Goal: Task Accomplishment & Management: Manage account settings

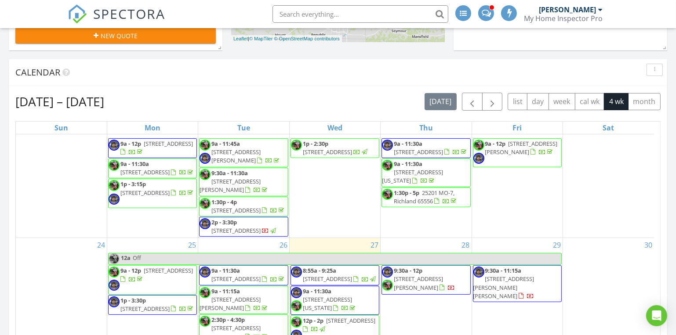
scroll to position [360, 0]
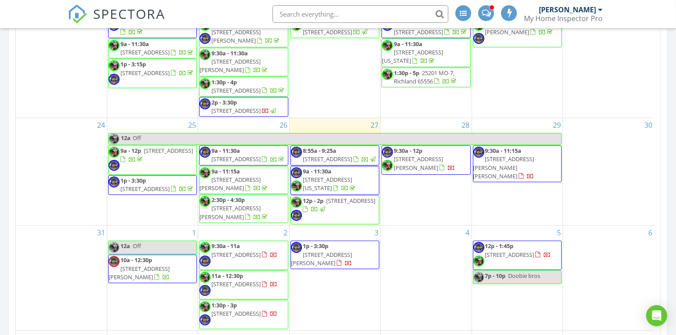
click at [241, 176] on span "348 Holt Spring Rd, Marionville 65705" at bounding box center [230, 184] width 61 height 16
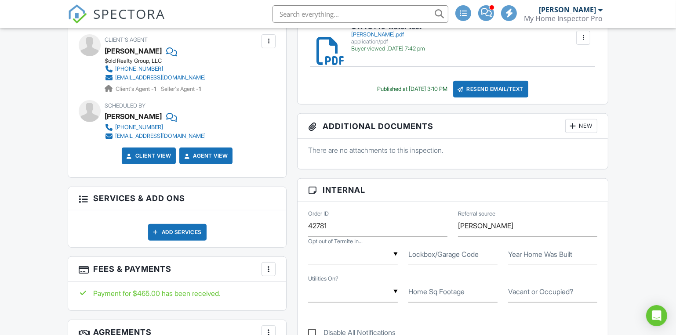
scroll to position [479, 0]
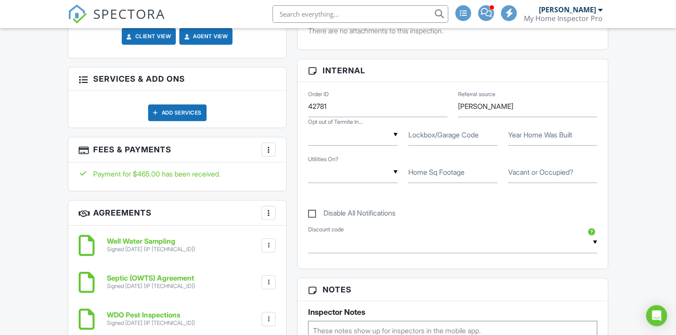
click at [313, 211] on label "Disable All Notifications" at bounding box center [351, 214] width 87 height 11
click at [313, 211] on input "Disable All Notifications" at bounding box center [311, 209] width 6 height 6
checkbox input "true"
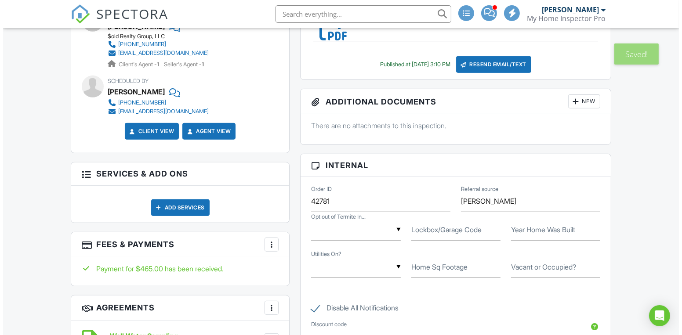
scroll to position [574, 0]
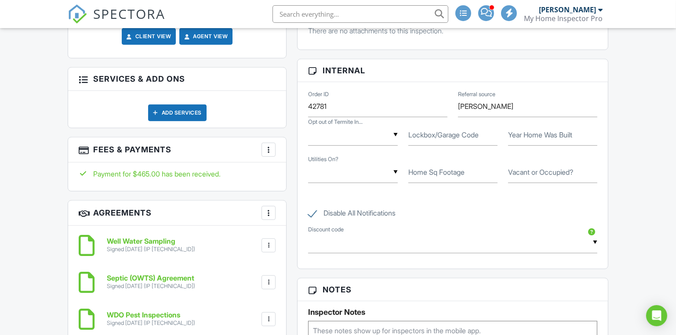
click at [266, 149] on div at bounding box center [268, 149] width 9 height 9
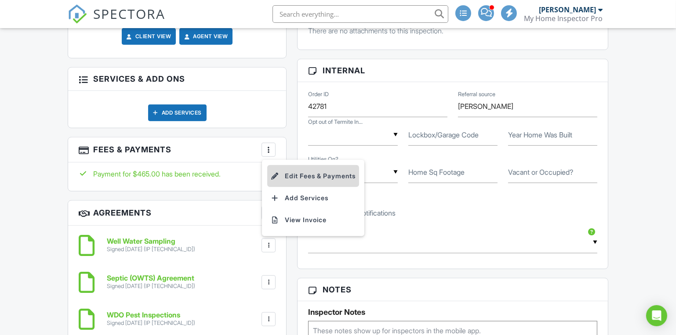
click at [295, 177] on li "Edit Fees & Payments" at bounding box center [313, 176] width 92 height 22
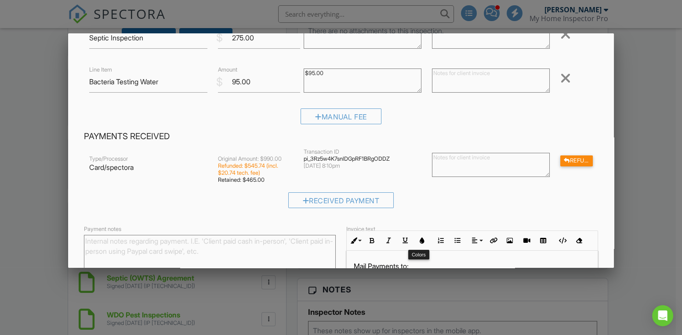
scroll to position [0, 0]
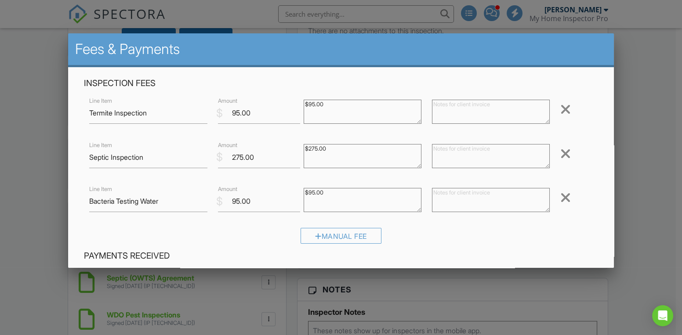
click at [0, 180] on div at bounding box center [341, 165] width 682 height 419
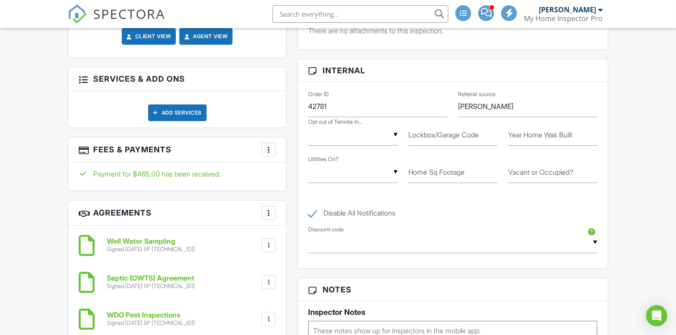
click at [179, 109] on div "Add Services" at bounding box center [177, 113] width 58 height 17
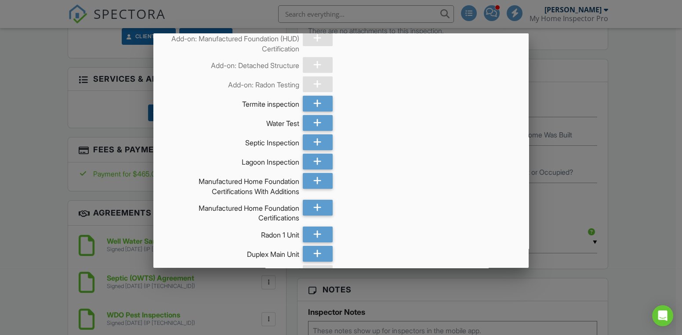
scroll to position [240, 0]
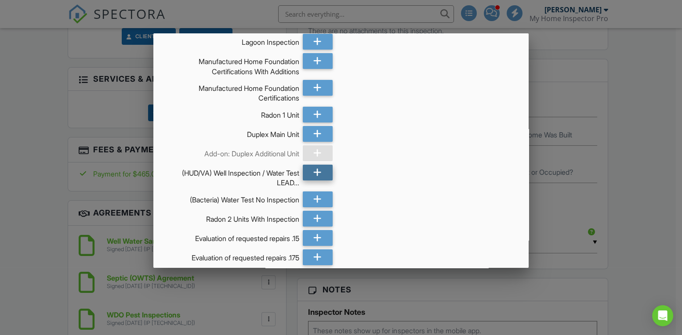
click at [315, 176] on icon at bounding box center [317, 173] width 8 height 16
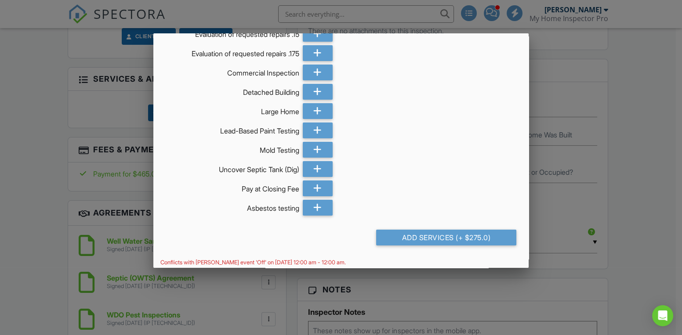
scroll to position [449, 0]
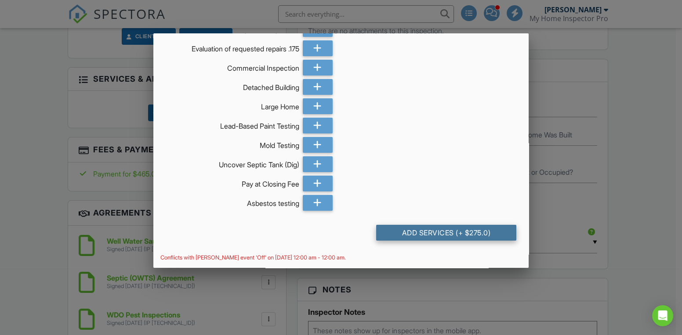
click at [411, 235] on div "Add Services (+ $275.0)" at bounding box center [446, 233] width 140 height 16
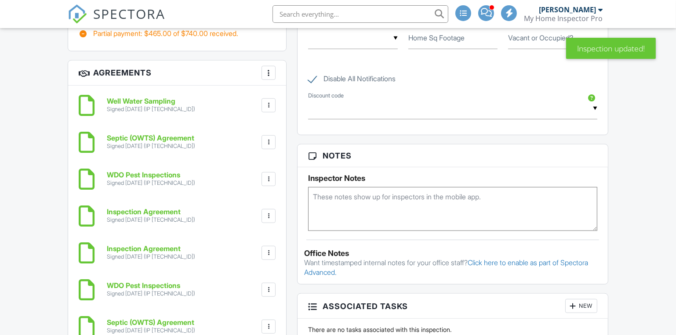
scroll to position [959, 0]
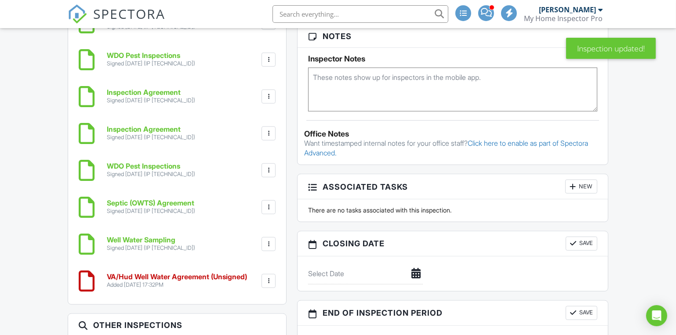
click at [270, 240] on div at bounding box center [268, 244] width 9 height 9
click at [243, 286] on li "Delete" at bounding box center [245, 291] width 50 height 22
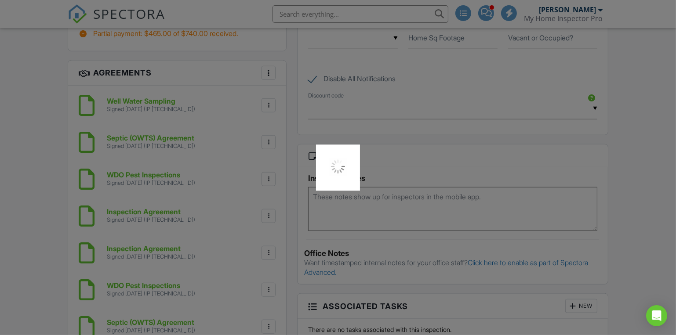
scroll to position [719, 0]
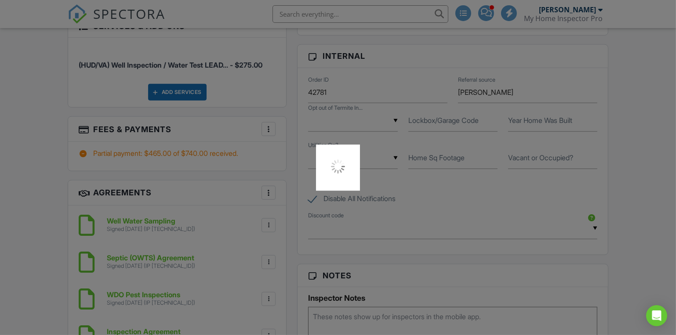
click at [270, 127] on div at bounding box center [338, 167] width 676 height 335
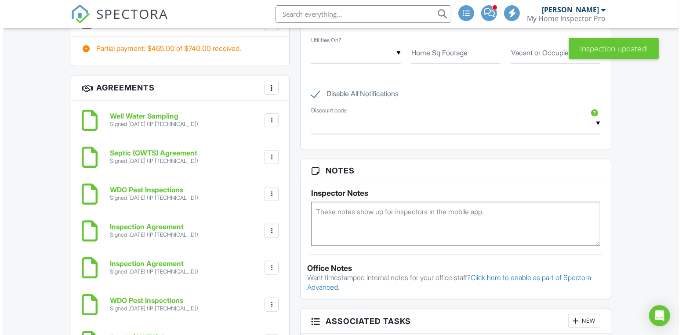
scroll to position [704, 0]
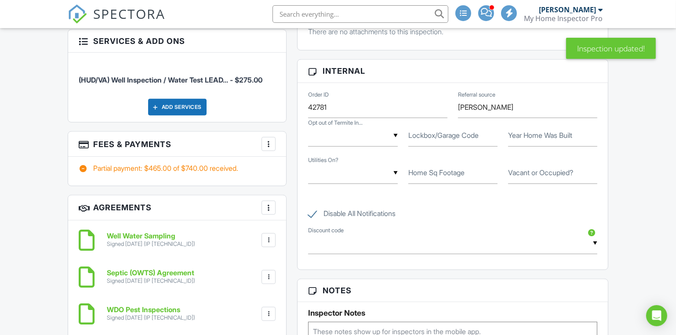
click at [266, 142] on div at bounding box center [268, 144] width 9 height 9
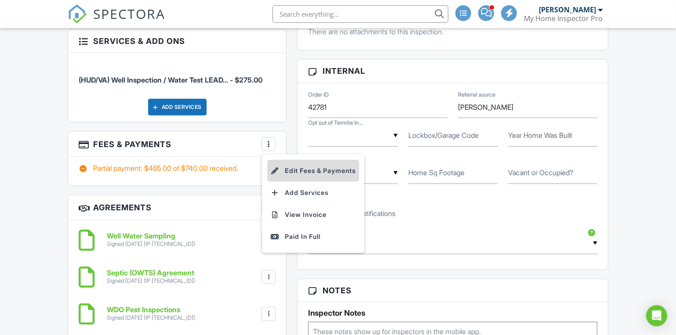
click at [294, 168] on li "Edit Fees & Payments" at bounding box center [313, 171] width 92 height 22
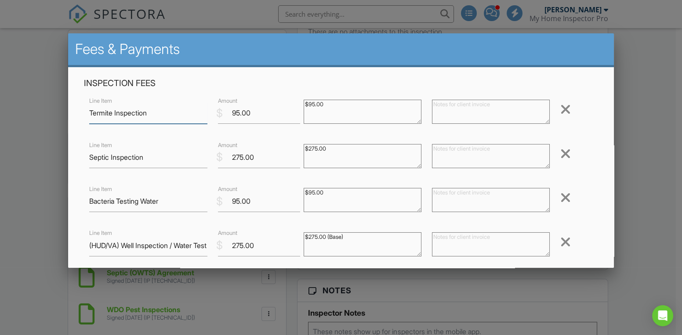
scroll to position [120, 0]
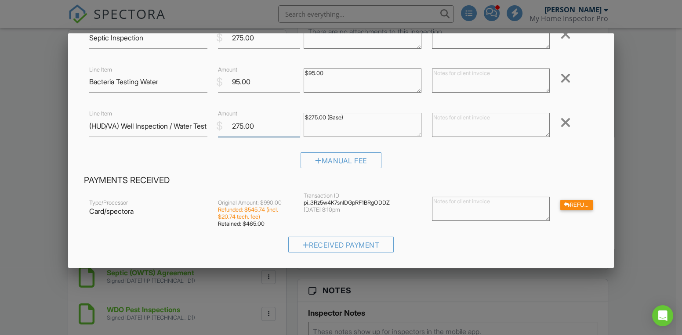
drag, startPoint x: 242, startPoint y: 126, endPoint x: 235, endPoint y: 127, distance: 6.8
click at [235, 127] on input "275.00" at bounding box center [259, 127] width 82 height 22
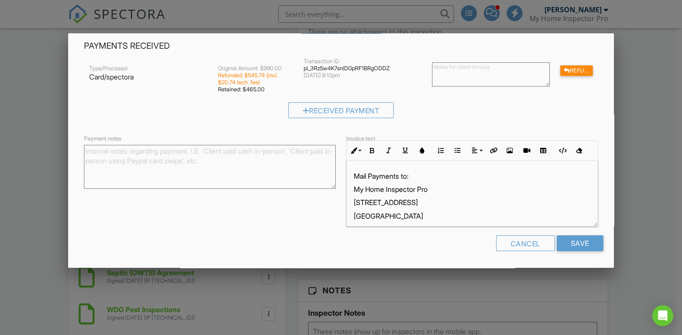
scroll to position [15, 0]
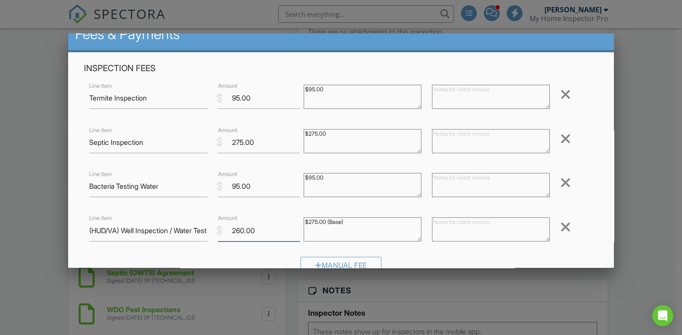
type input "260.00"
drag, startPoint x: 316, startPoint y: 222, endPoint x: 309, endPoint y: 221, distance: 6.7
click at [309, 221] on textarea "$275.00 (Base)" at bounding box center [363, 230] width 118 height 24
type textarea "$260.00 (Base)"
click at [444, 223] on textarea at bounding box center [491, 230] width 118 height 24
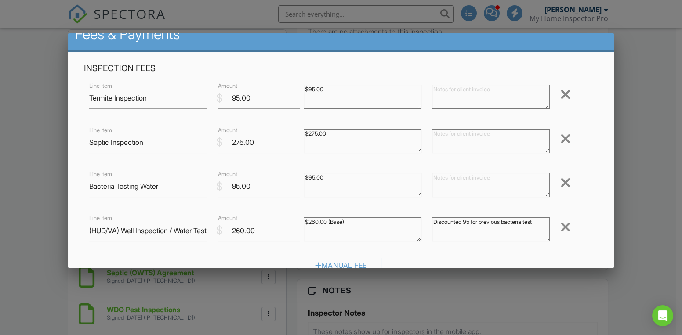
click at [462, 222] on textarea "Discounted 95 for previous bacteria test" at bounding box center [491, 230] width 118 height 24
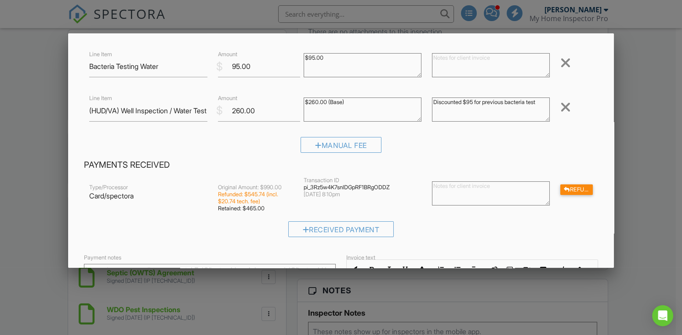
scroll to position [254, 0]
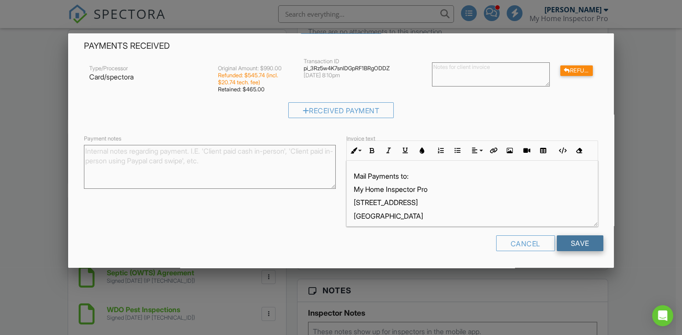
type textarea "Discounted $95 for previous bacteria test"
click at [571, 240] on input "Save" at bounding box center [580, 244] width 47 height 16
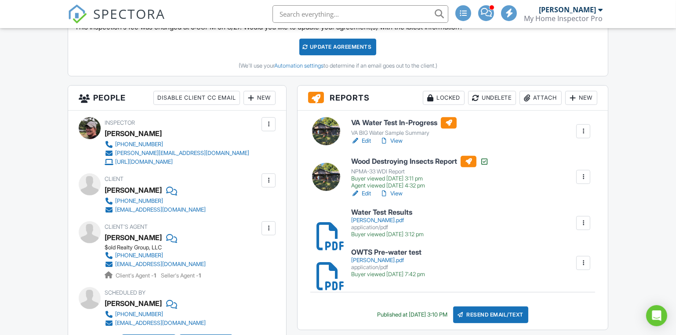
scroll to position [240, 0]
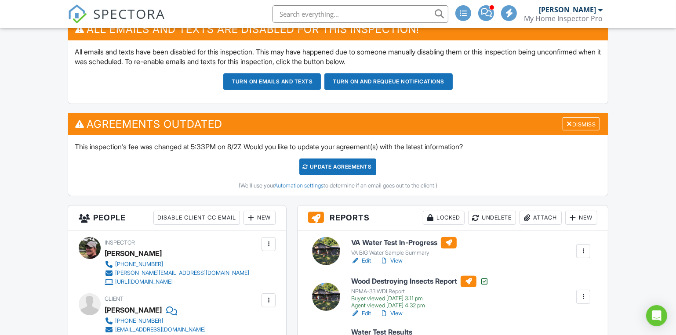
click at [338, 165] on div "Update Agreements" at bounding box center [337, 167] width 77 height 17
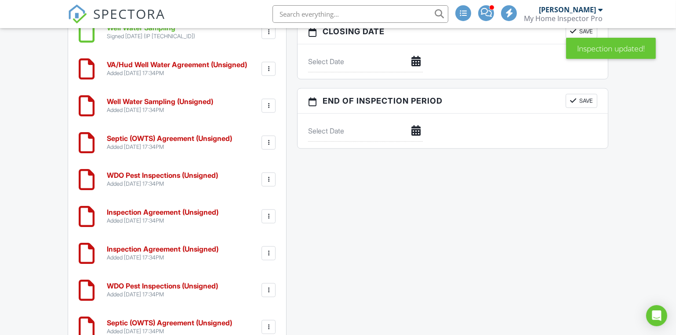
click at [269, 103] on div at bounding box center [268, 106] width 9 height 9
click at [249, 169] on li "Delete" at bounding box center [245, 174] width 50 height 22
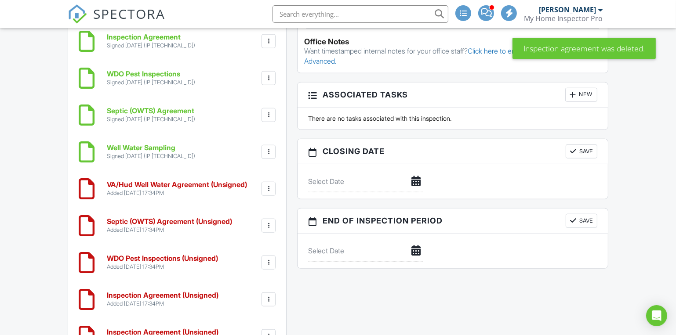
click at [268, 222] on div at bounding box center [268, 226] width 9 height 9
click at [242, 288] on li "Delete" at bounding box center [245, 294] width 50 height 22
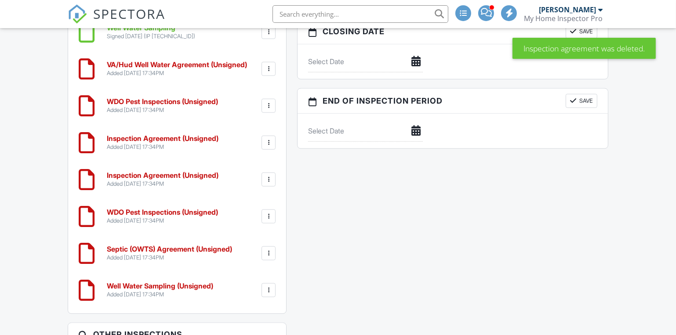
click at [271, 177] on div at bounding box center [268, 179] width 9 height 9
click at [240, 248] on li "Delete" at bounding box center [245, 248] width 50 height 22
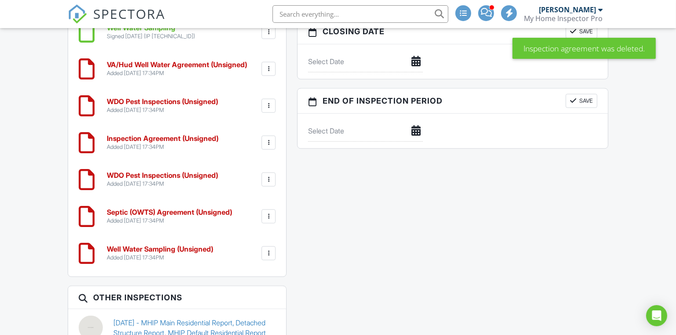
click at [269, 252] on div at bounding box center [268, 253] width 9 height 9
click at [242, 323] on li "Delete" at bounding box center [245, 322] width 50 height 22
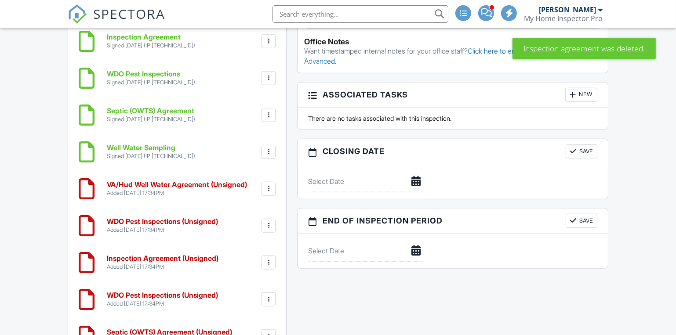
scroll to position [959, 0]
click at [267, 223] on div at bounding box center [268, 226] width 9 height 9
drag, startPoint x: 249, startPoint y: 289, endPoint x: 376, endPoint y: 32, distance: 286.8
click at [249, 289] on li "Delete" at bounding box center [245, 294] width 50 height 22
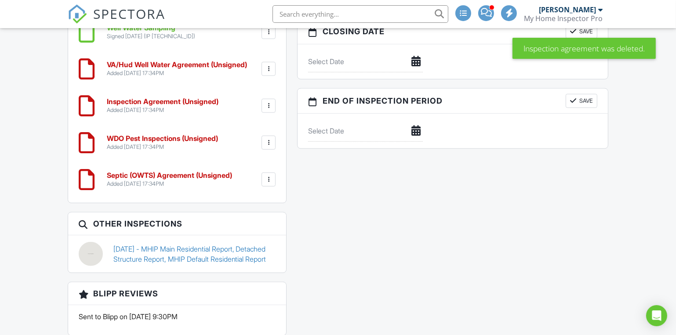
click at [270, 142] on div at bounding box center [268, 142] width 9 height 9
click at [242, 213] on li "Delete" at bounding box center [245, 211] width 50 height 22
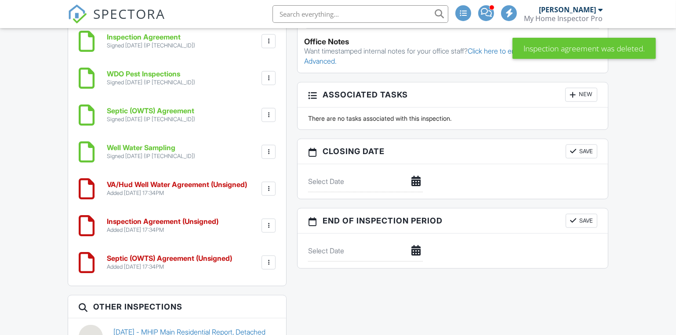
scroll to position [959, 0]
click at [269, 262] on div at bounding box center [268, 262] width 9 height 9
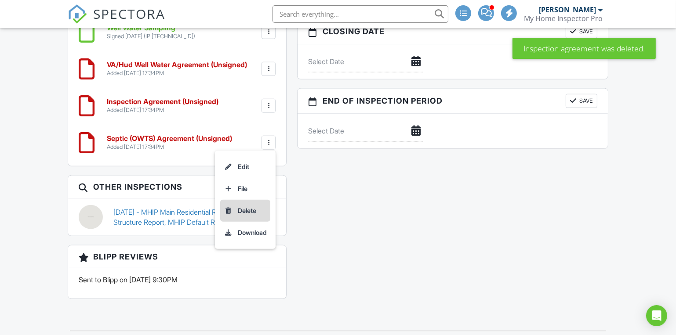
click at [248, 211] on li "Delete" at bounding box center [245, 211] width 50 height 22
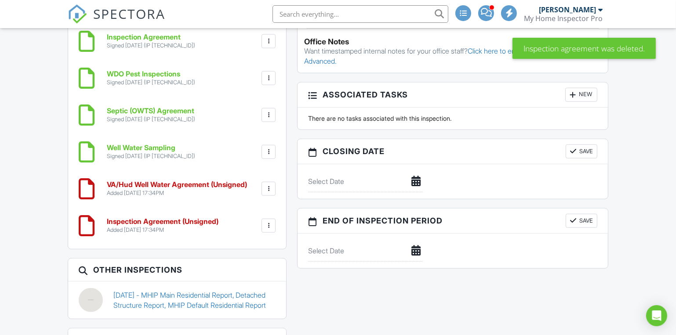
click at [269, 225] on div at bounding box center [268, 226] width 9 height 9
click at [239, 291] on li "Delete" at bounding box center [245, 294] width 50 height 22
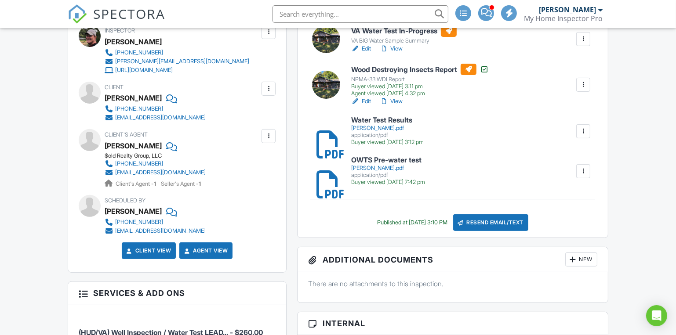
scroll to position [240, 0]
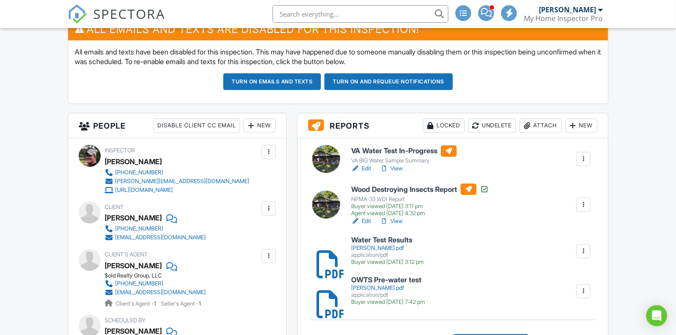
click at [584, 249] on div at bounding box center [583, 251] width 9 height 9
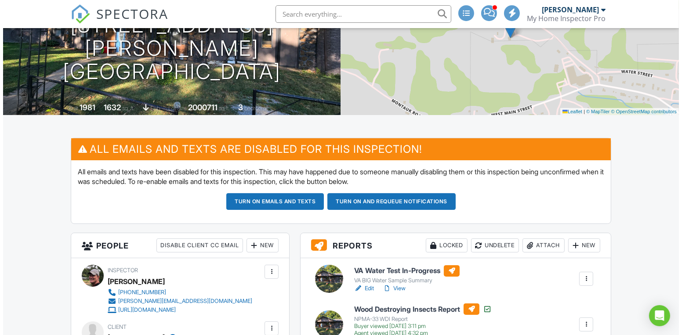
scroll to position [0, 0]
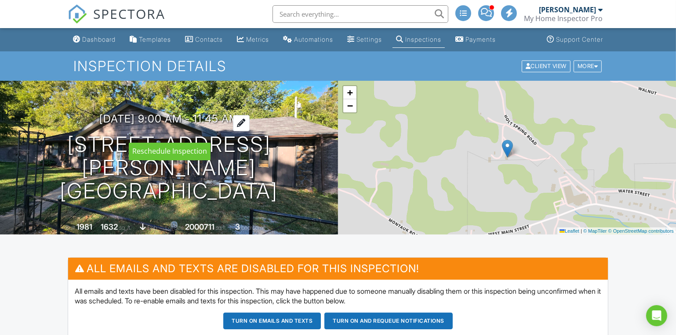
click at [112, 125] on h3 "[DATE] 9:00 am - 11:45 am" at bounding box center [168, 119] width 139 height 12
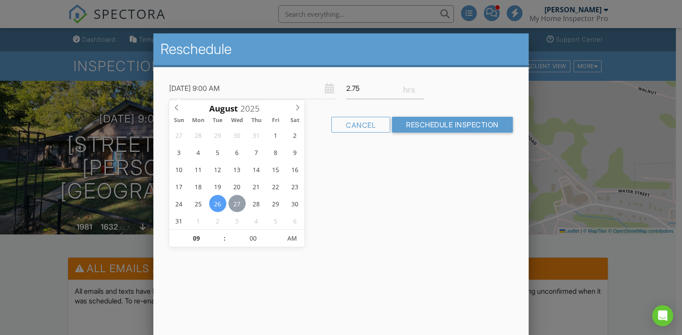
type input "[DATE] 9:00 AM"
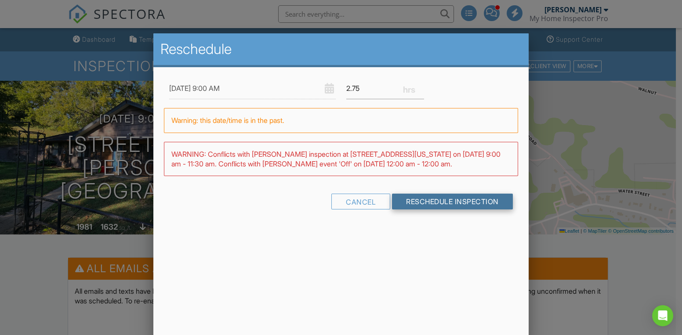
click at [433, 199] on input "Reschedule Inspection" at bounding box center [452, 202] width 121 height 16
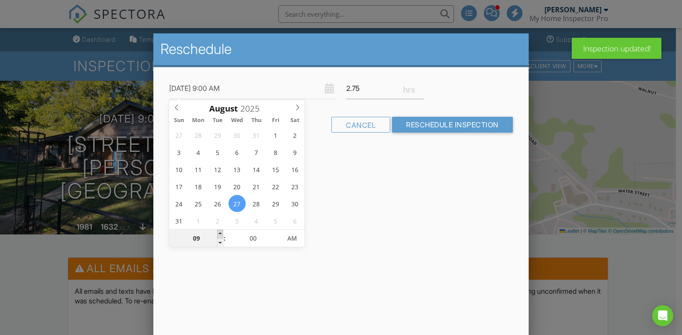
type input "08/27/2025 10:00 AM"
type input "10"
click at [222, 234] on span at bounding box center [220, 234] width 6 height 9
type input "08/27/2025 11:00 AM"
type input "11"
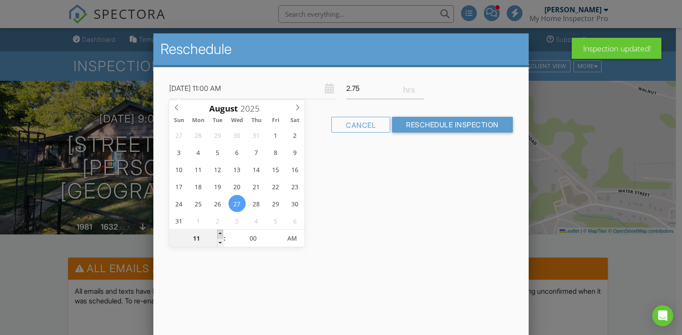
click at [222, 234] on span at bounding box center [220, 234] width 6 height 9
type input "08/27/2025 12:00 PM"
type input "12"
click at [222, 234] on span at bounding box center [220, 234] width 6 height 9
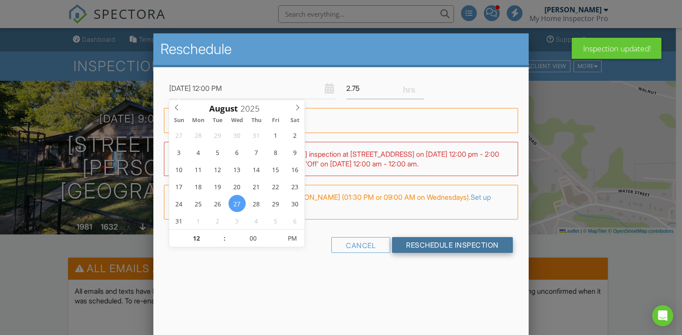
click at [431, 245] on input "Reschedule Inspection" at bounding box center [452, 245] width 121 height 16
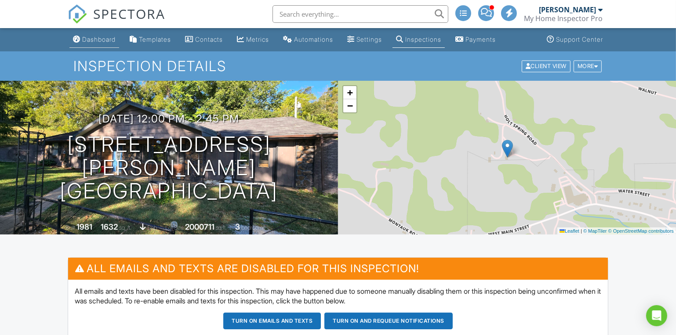
click at [97, 39] on div "Dashboard" at bounding box center [98, 39] width 33 height 7
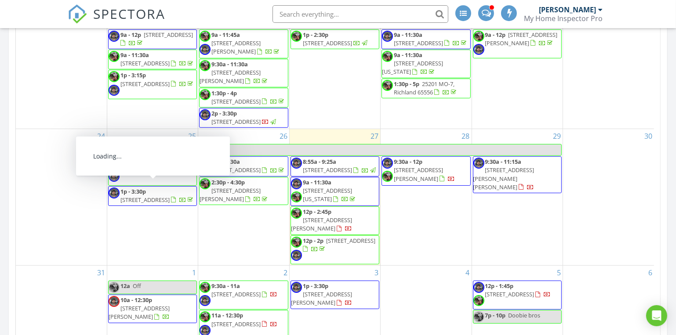
scroll to position [44, 0]
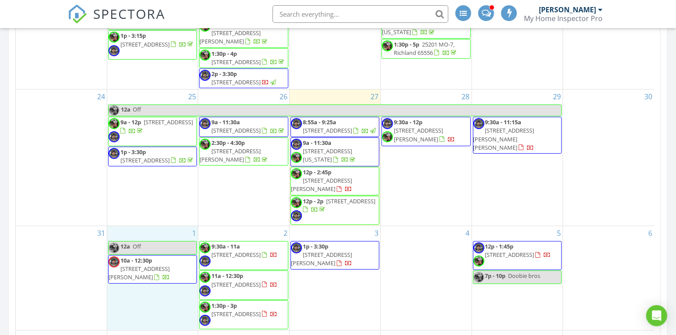
click at [145, 297] on div "1 12a Off 10a - 12:30p [STREET_ADDRESS][PERSON_NAME]" at bounding box center [152, 278] width 91 height 104
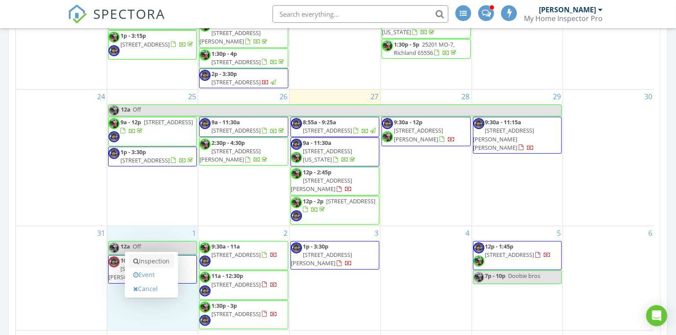
click at [156, 259] on link "Inspection" at bounding box center [151, 261] width 45 height 14
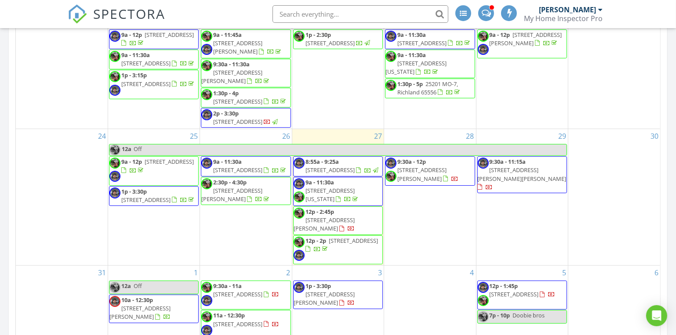
scroll to position [44, 0]
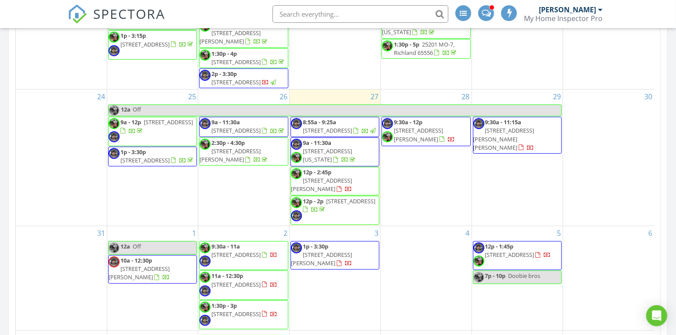
click at [145, 294] on div "1 12a Off 10a - 12:30p [STREET_ADDRESS][PERSON_NAME]" at bounding box center [152, 278] width 91 height 104
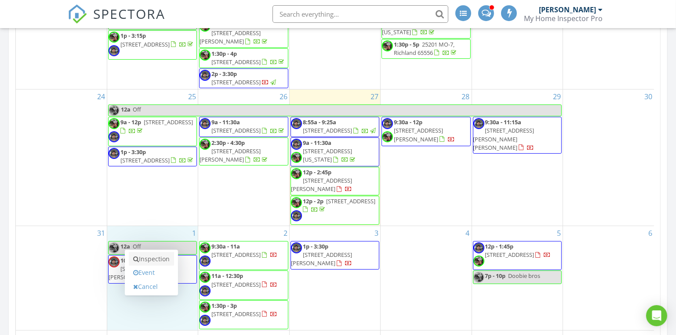
click at [147, 259] on link "Inspection" at bounding box center [151, 259] width 45 height 14
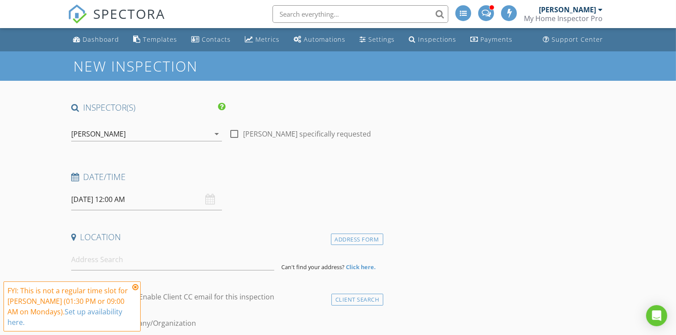
click at [120, 200] on input "[DATE] 12:00 AM" at bounding box center [146, 200] width 151 height 22
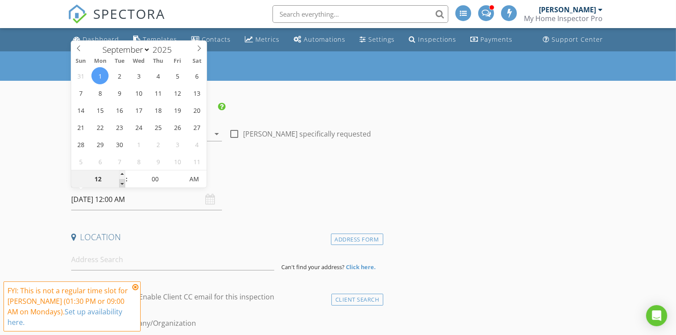
type input "11"
type input "[DATE] 11:00 PM"
click at [121, 184] on span at bounding box center [122, 183] width 6 height 9
type input "10"
type input "09/01/2025 10:00 PM"
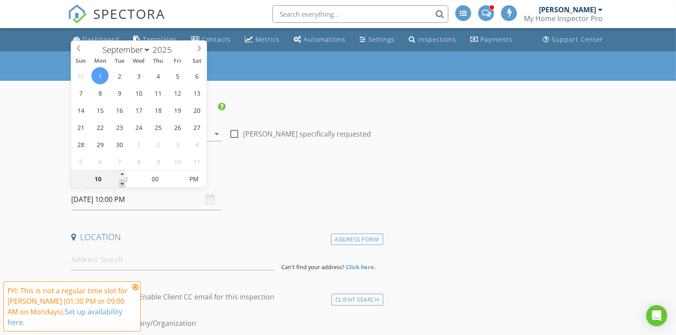
click at [121, 184] on span at bounding box center [122, 183] width 6 height 9
type input "09"
click at [121, 184] on span at bounding box center [122, 183] width 6 height 9
type input "[DATE] 9:00 AM"
click at [191, 175] on span "PM" at bounding box center [194, 180] width 24 height 18
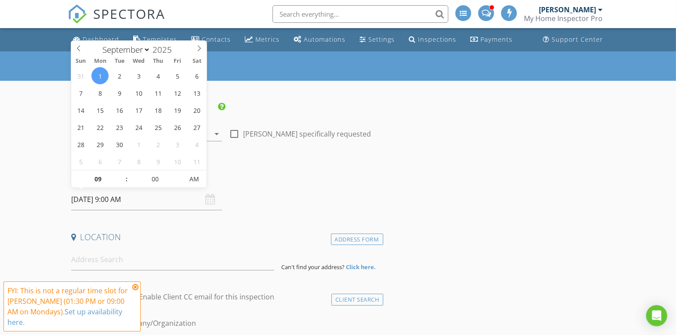
click at [316, 183] on div "Date/Time" at bounding box center [226, 180] width 316 height 18
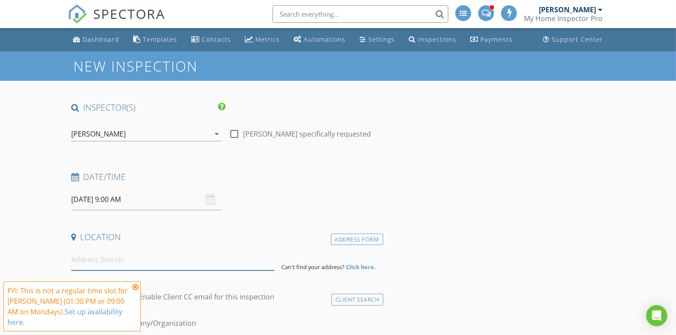
click at [80, 262] on input at bounding box center [172, 260] width 203 height 22
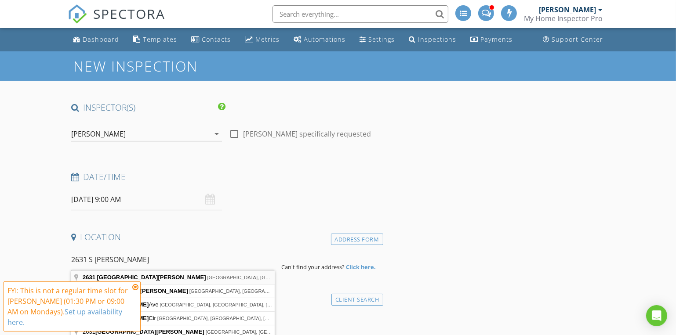
type input "2631 South Jonathan Avenue, Springfield, MO, USA"
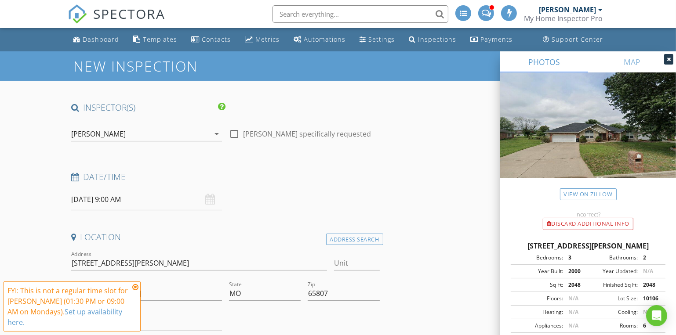
click at [134, 291] on icon at bounding box center [135, 287] width 6 height 7
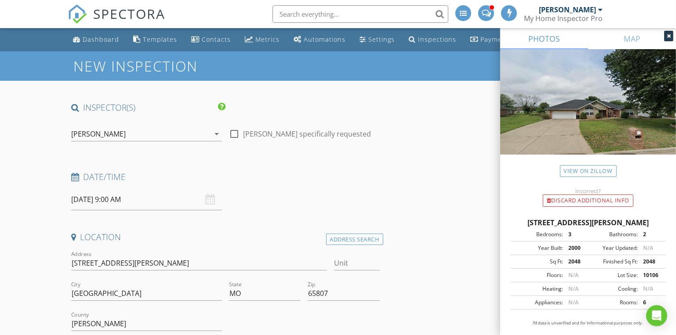
scroll to position [120, 0]
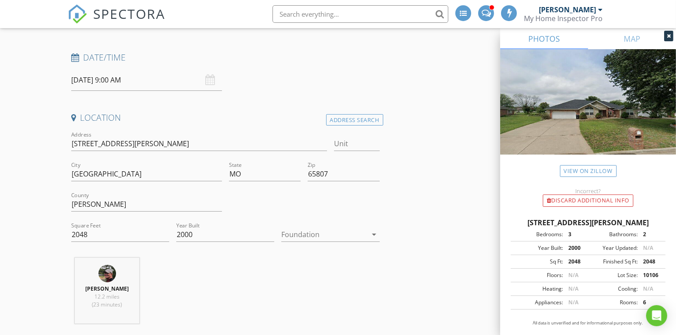
click at [317, 236] on div at bounding box center [324, 235] width 86 height 14
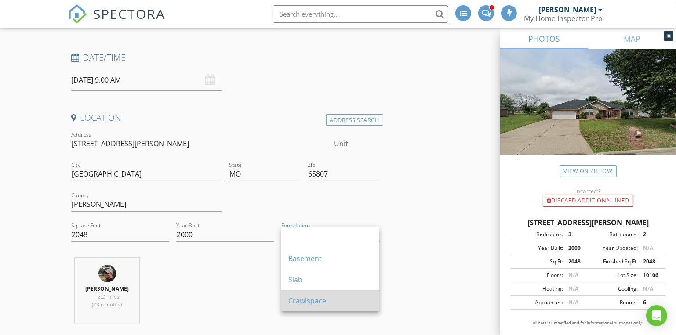
click at [307, 297] on div "Crawlspace" at bounding box center [330, 301] width 84 height 11
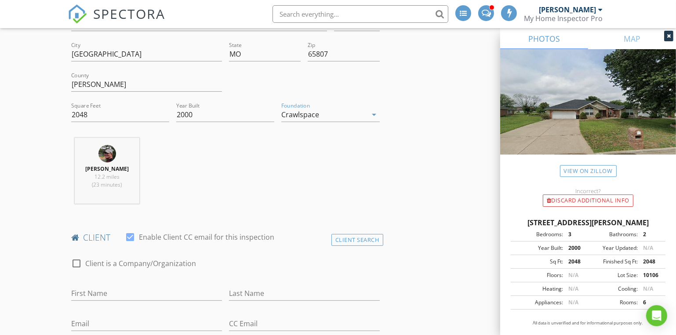
scroll to position [360, 0]
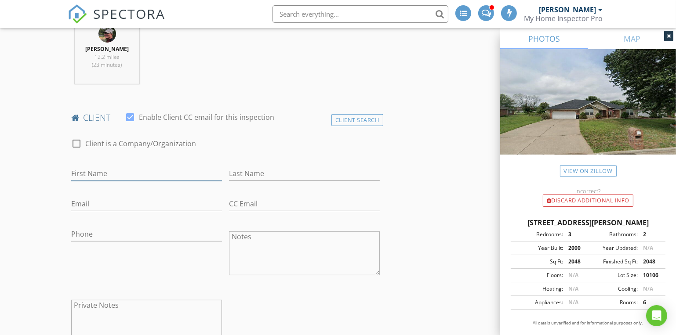
click at [84, 175] on input "First Name" at bounding box center [146, 174] width 151 height 15
type input "Yvette and Matthew"
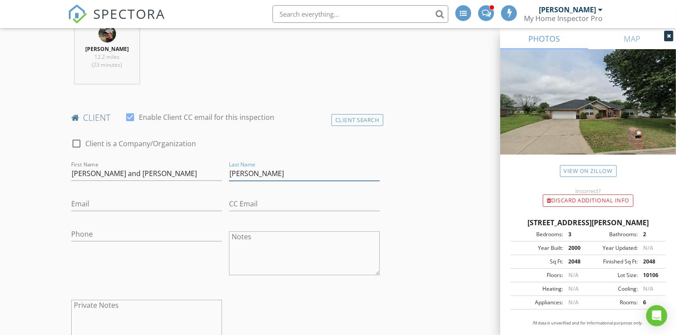
type input "Laturno"
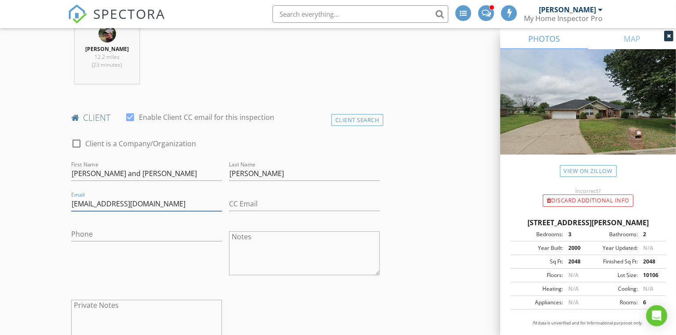
type input "ylaturno@gmail.com"
click at [104, 229] on input "417-576-3571" at bounding box center [146, 234] width 151 height 15
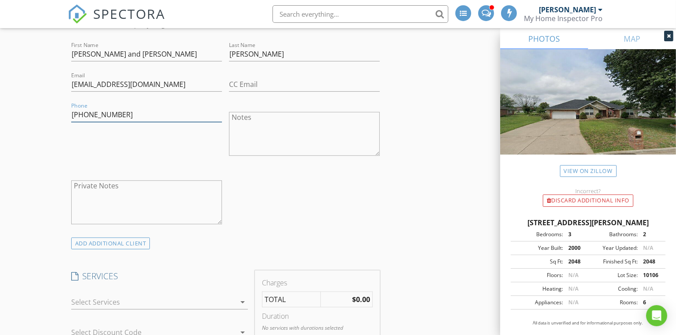
click at [107, 114] on input "417-576-0571" at bounding box center [146, 115] width 151 height 15
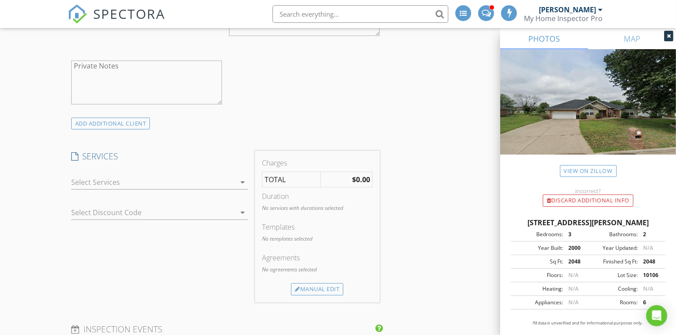
type input "417-576-6371"
click at [115, 180] on div at bounding box center [153, 182] width 165 height 14
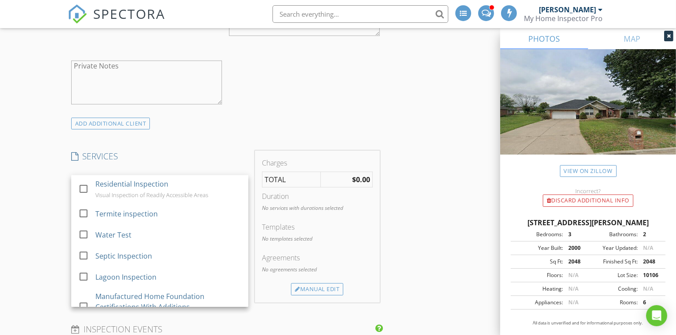
click at [115, 180] on div "Residential Inspection" at bounding box center [131, 184] width 73 height 11
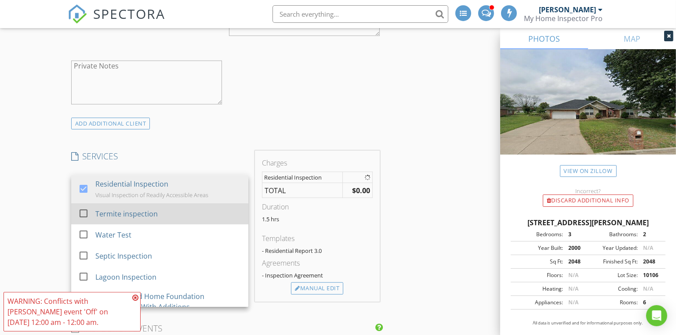
click at [87, 211] on div at bounding box center [83, 213] width 15 height 15
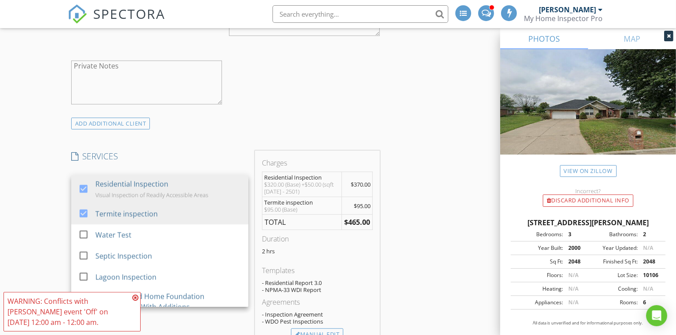
click at [55, 218] on div "New Inspection INSPECTOR(S) check_box Dave Gress PRIMARY check_box_outline_blan…" at bounding box center [338, 318] width 676 height 1733
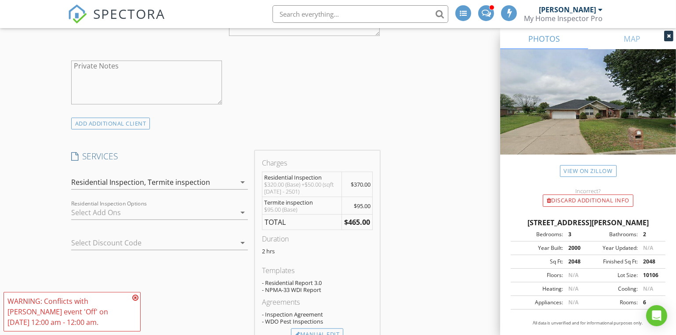
click at [134, 298] on icon at bounding box center [135, 297] width 6 height 7
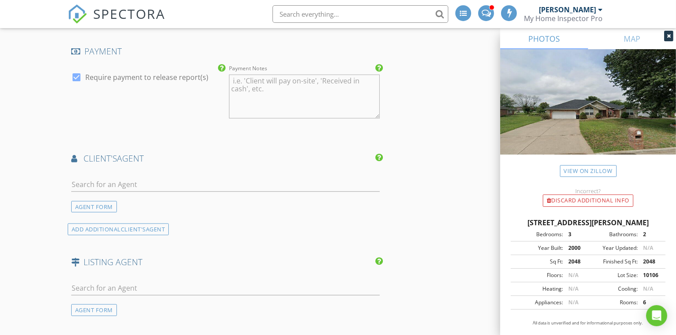
scroll to position [1079, 0]
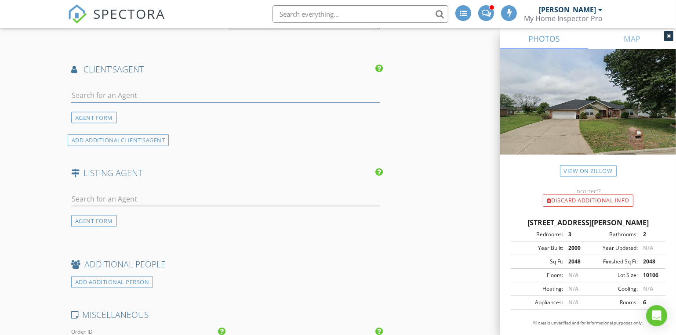
click at [97, 94] on input "text" at bounding box center [225, 95] width 309 height 15
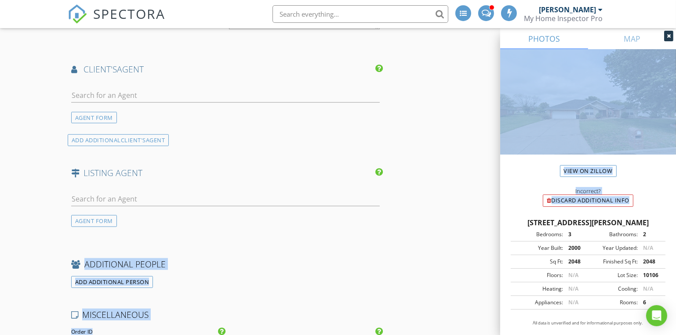
drag, startPoint x: 518, startPoint y: 223, endPoint x: 682, endPoint y: 223, distance: 163.5
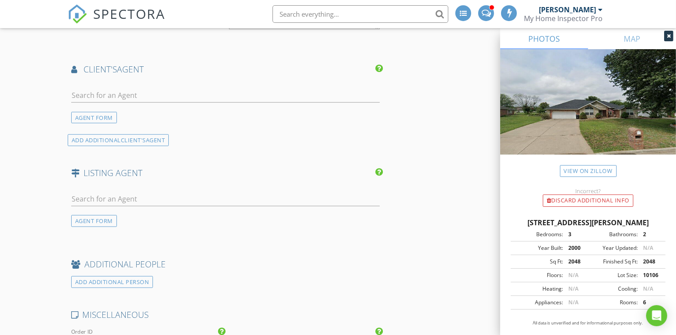
click at [658, 222] on div "2631 S Jonathan Ave, Springfield MO 65807" at bounding box center [588, 223] width 155 height 11
drag, startPoint x: 517, startPoint y: 222, endPoint x: 660, endPoint y: 226, distance: 142.9
click at [660, 226] on div "2631 S Jonathan Ave, Springfield MO 65807" at bounding box center [588, 223] width 155 height 11
click at [87, 196] on input "text" at bounding box center [225, 199] width 309 height 15
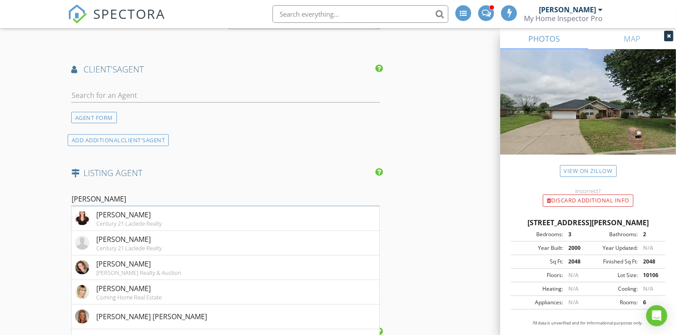
click at [116, 196] on input "Kimberly" at bounding box center [225, 199] width 309 height 15
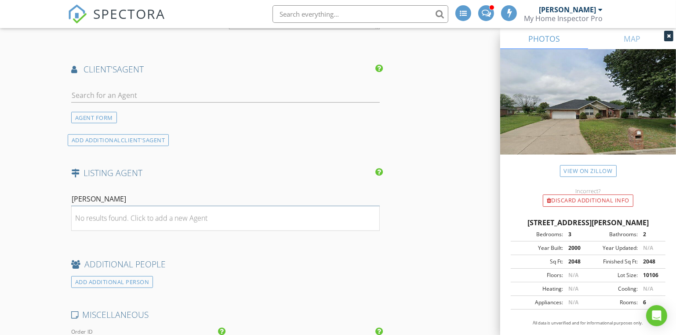
drag, startPoint x: 101, startPoint y: 198, endPoint x: 69, endPoint y: 196, distance: 31.7
click at [69, 196] on div "Kimberly Rin No results found. Click to add a new Agent AGENT FORM" at bounding box center [226, 206] width 316 height 42
type input "Kimberly Rin"
click at [145, 218] on div "No results found. Click to add a new Agent" at bounding box center [141, 218] width 132 height 11
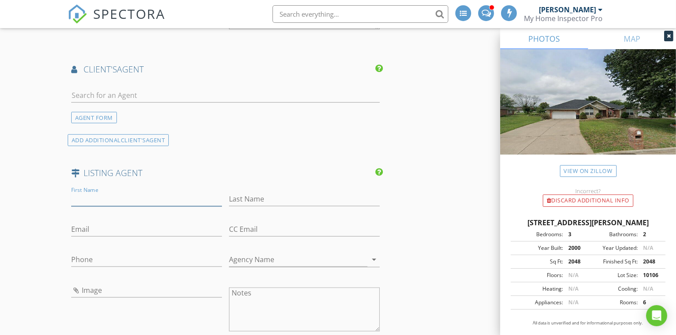
click at [78, 193] on input "First Name" at bounding box center [146, 199] width 151 height 15
paste input "Kimberly"
type input "Kimberly"
type input "Rinker"
click at [86, 254] on input "Phone" at bounding box center [146, 260] width 151 height 15
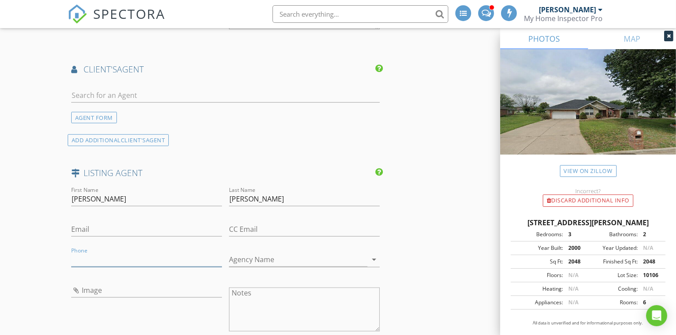
paste input "417-466-5444"
type input "417-466-5444"
click at [265, 253] on input "Agency Name" at bounding box center [298, 260] width 138 height 15
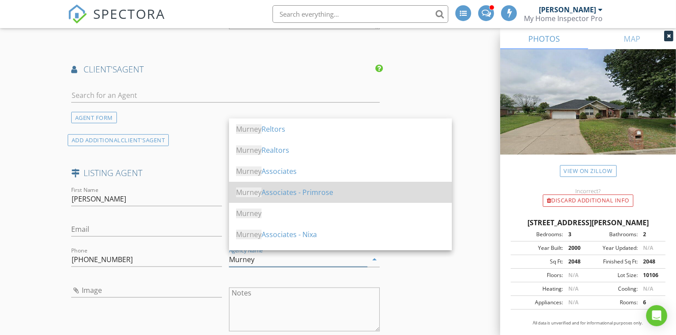
click at [283, 193] on div "Murney Associates - Primrose" at bounding box center [340, 192] width 209 height 11
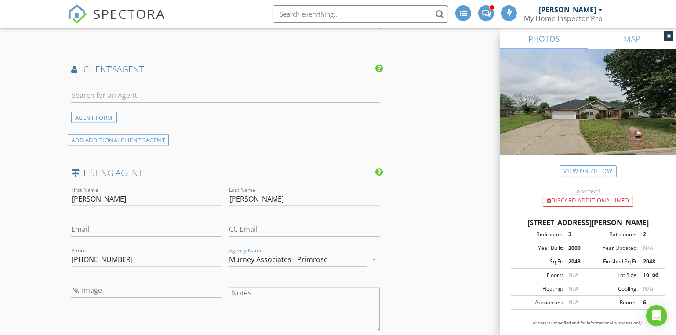
type input "Murney Associates - Primrose"
click at [84, 94] on input "text" at bounding box center [225, 95] width 309 height 15
type input "Karina"
click at [125, 117] on div "Sturdy Real Estate" at bounding box center [123, 120] width 55 height 7
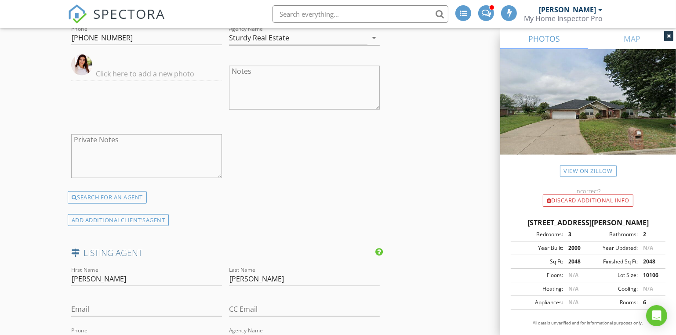
scroll to position [1318, 0]
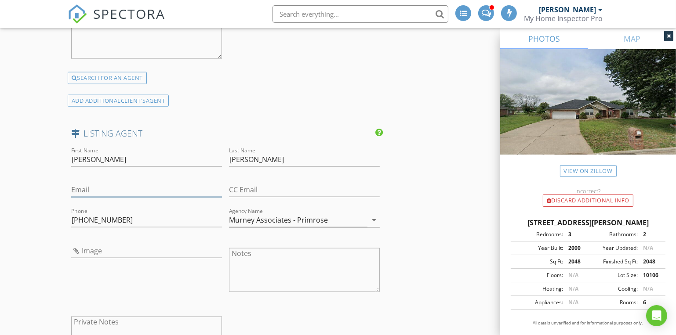
click at [84, 189] on input "Email" at bounding box center [146, 190] width 151 height 15
paste input "kimrinker@murney.com"
type input "kimrinker@murney.com"
click at [77, 249] on input "Image" at bounding box center [146, 251] width 151 height 15
click at [75, 247] on input "Image" at bounding box center [146, 251] width 151 height 15
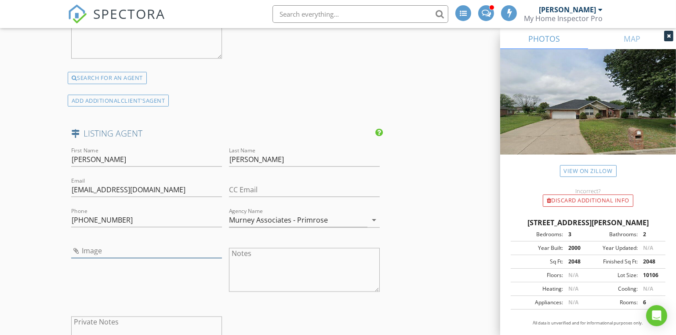
type input "Kim Rinker.jpg"
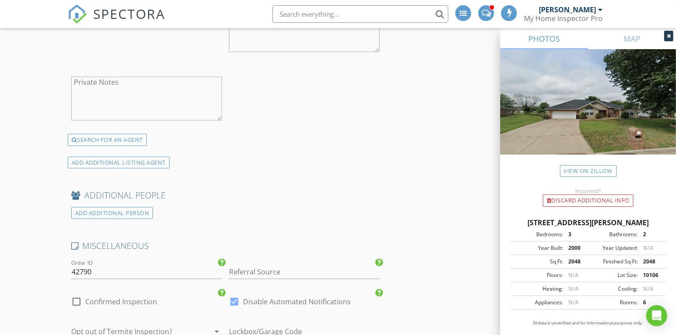
scroll to position [1678, 0]
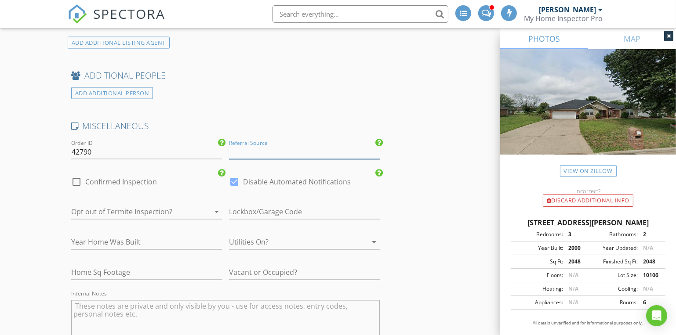
click at [242, 149] on input "Referral Source" at bounding box center [304, 152] width 151 height 15
type input "Karina Cordova"
click at [256, 240] on div at bounding box center [292, 243] width 126 height 14
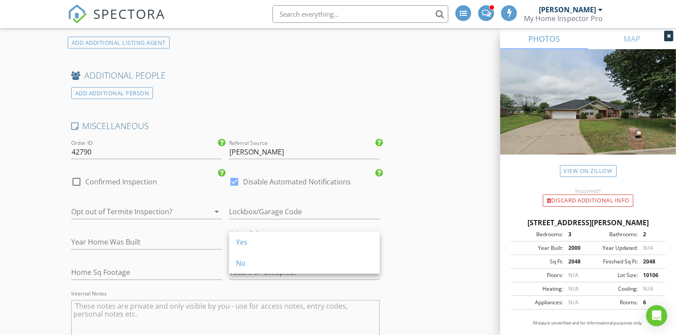
click at [256, 240] on div "Yes" at bounding box center [304, 242] width 137 height 11
click at [254, 266] on input "text" at bounding box center [304, 273] width 151 height 15
type input "Occupied and Attending"
click at [76, 179] on div at bounding box center [76, 182] width 15 height 15
checkbox input "true"
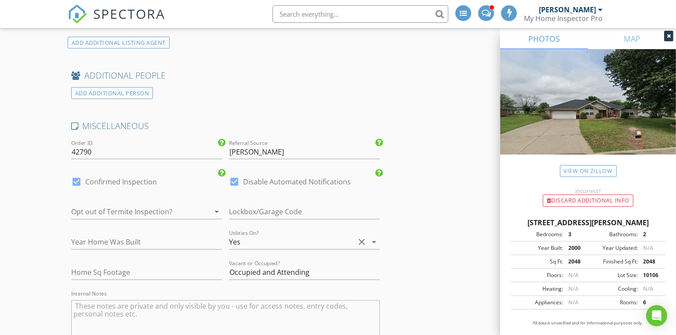
click at [127, 209] on div at bounding box center [134, 212] width 126 height 14
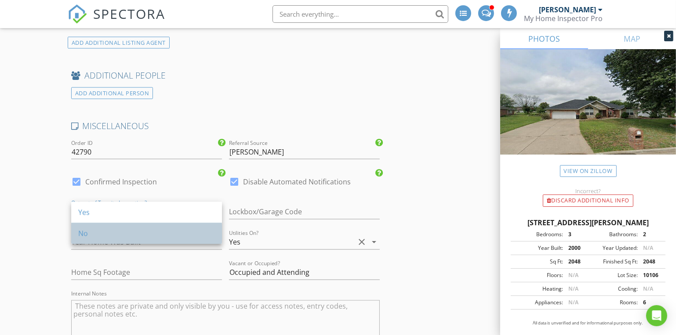
click at [119, 232] on div "No" at bounding box center [146, 234] width 137 height 11
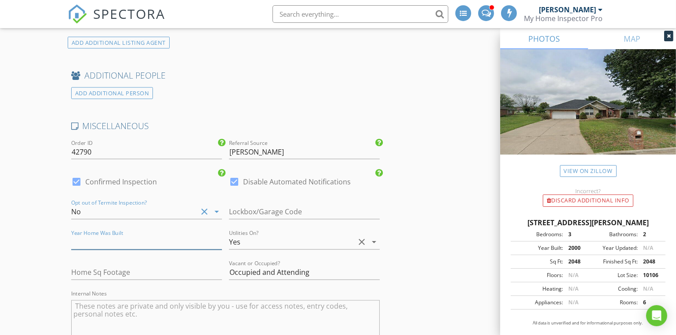
click at [118, 236] on input "number" at bounding box center [146, 243] width 151 height 15
type input "2000"
click at [107, 271] on input "number" at bounding box center [146, 273] width 151 height 15
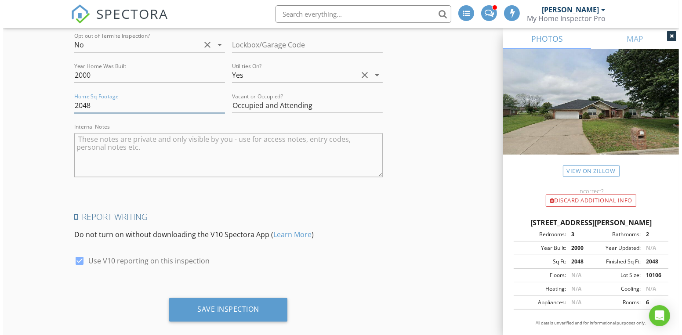
scroll to position [1856, 0]
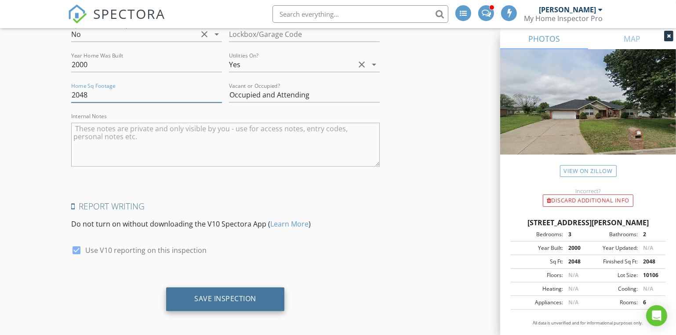
type input "2048"
click at [218, 296] on div "Save Inspection" at bounding box center [225, 299] width 62 height 9
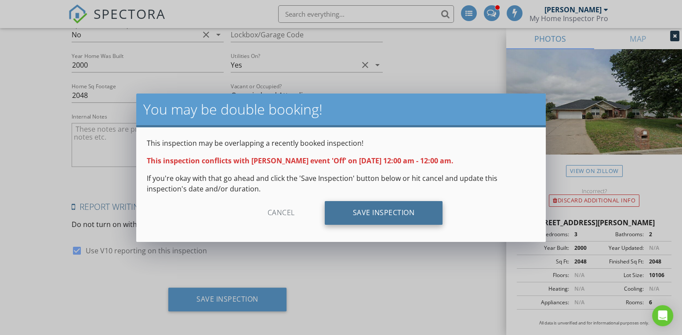
click at [382, 210] on div "Save Inspection" at bounding box center [384, 213] width 118 height 24
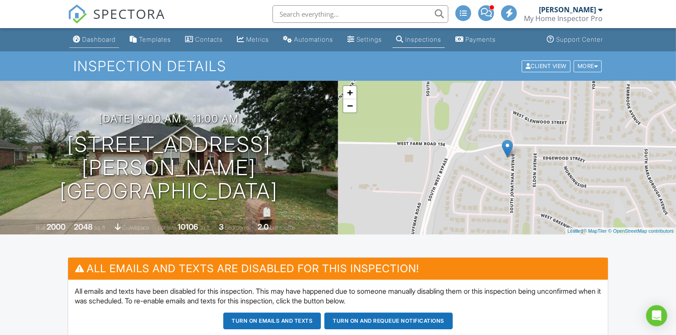
click at [96, 38] on div "Dashboard" at bounding box center [98, 39] width 33 height 7
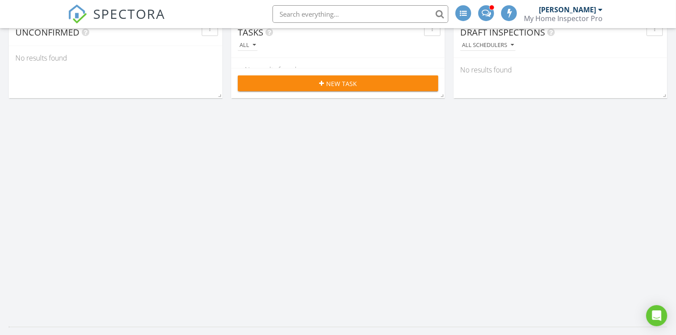
scroll to position [479, 0]
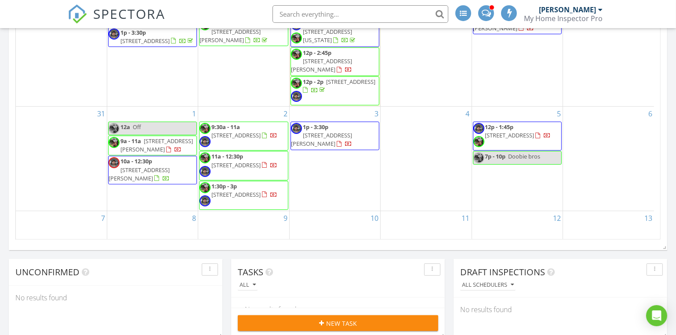
click at [147, 171] on span "[STREET_ADDRESS][PERSON_NAME]" at bounding box center [139, 174] width 61 height 16
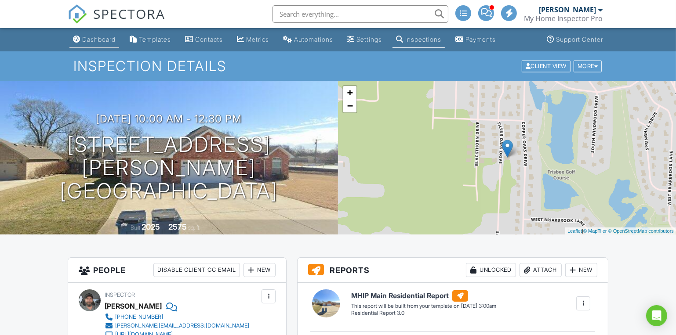
click at [92, 43] on div "Dashboard" at bounding box center [98, 39] width 33 height 7
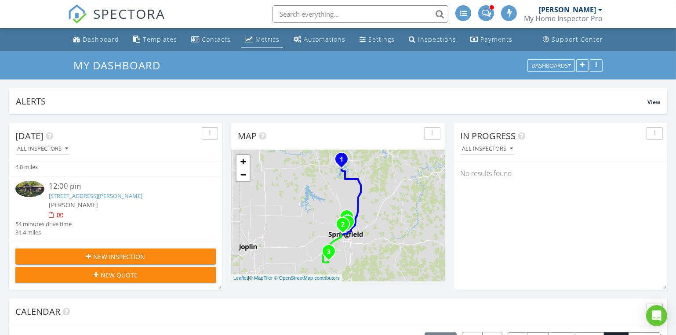
click at [265, 38] on div "Metrics" at bounding box center [267, 39] width 24 height 8
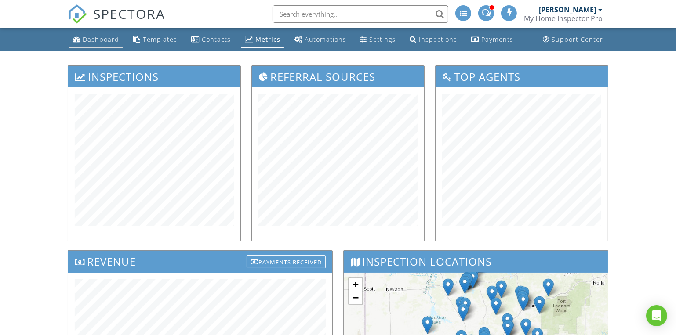
click at [105, 37] on div "Dashboard" at bounding box center [101, 39] width 36 height 8
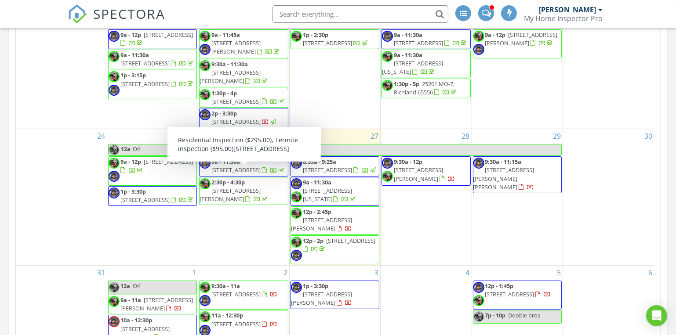
scroll to position [479, 0]
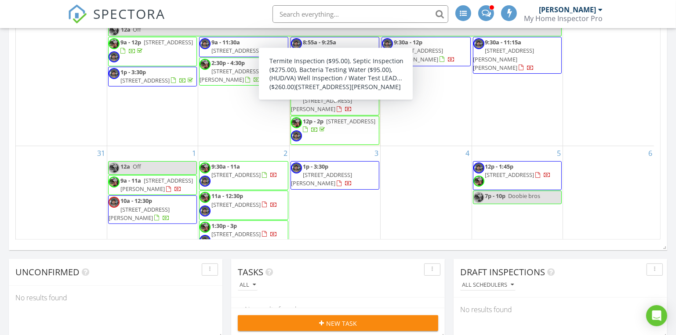
click at [331, 113] on span "[STREET_ADDRESS][PERSON_NAME]" at bounding box center [321, 105] width 61 height 16
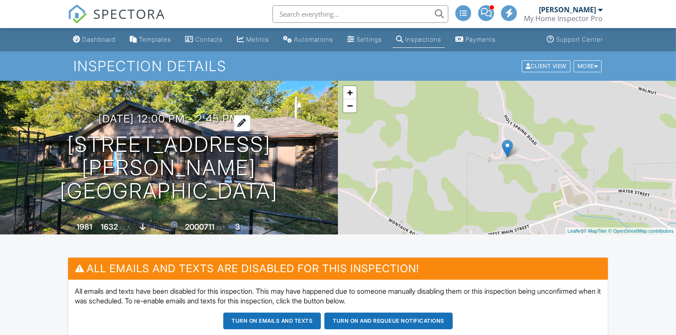
click at [134, 125] on h3 "[DATE] 12:00 pm - 2:45 pm" at bounding box center [169, 119] width 141 height 12
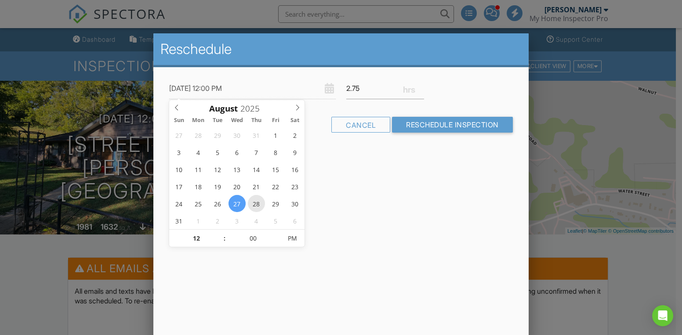
type input "[DATE] 12:00 PM"
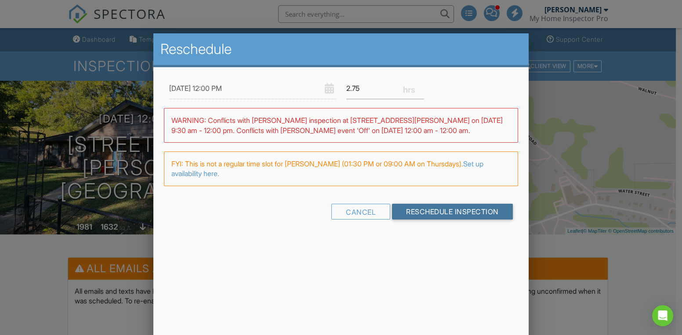
drag, startPoint x: 417, startPoint y: 213, endPoint x: 103, endPoint y: 258, distance: 317.5
click at [15, 258] on div at bounding box center [341, 165] width 682 height 419
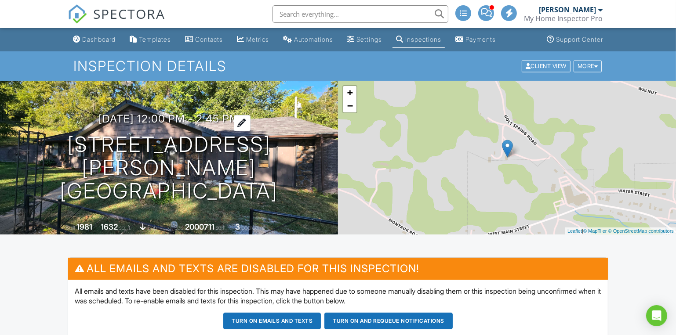
click at [162, 125] on h3 "[DATE] 12:00 pm - 2:45 pm" at bounding box center [169, 119] width 141 height 12
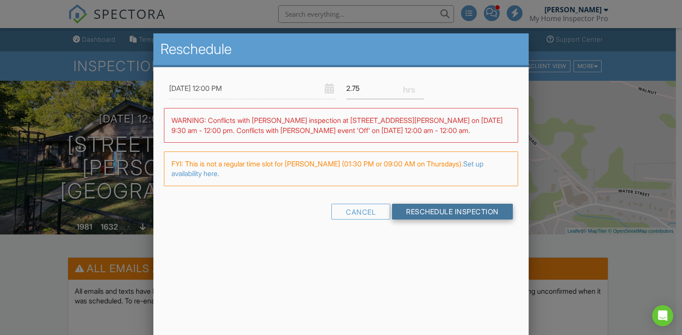
click at [446, 208] on input "Reschedule Inspection" at bounding box center [452, 212] width 121 height 16
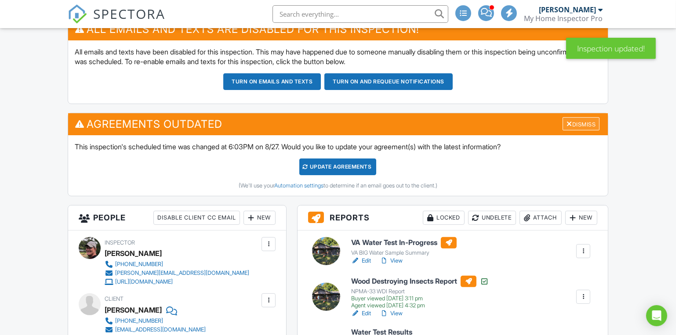
click at [587, 125] on div "Dismiss" at bounding box center [581, 124] width 37 height 14
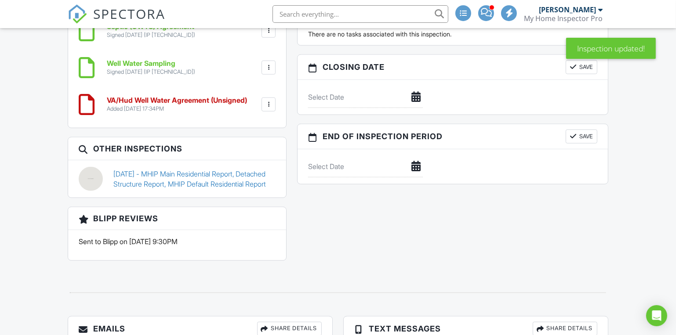
scroll to position [959, 0]
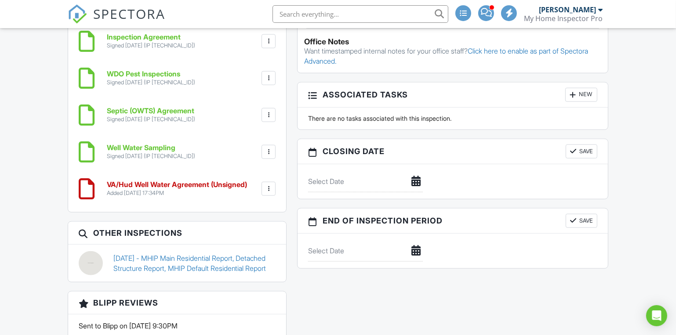
click at [270, 190] on div at bounding box center [268, 189] width 9 height 9
click at [248, 210] on li "Edit" at bounding box center [245, 213] width 50 height 22
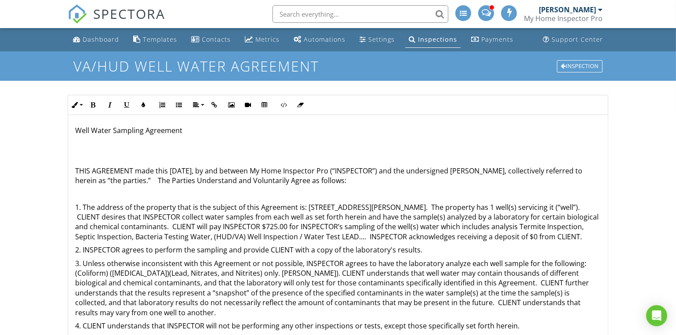
click at [186, 170] on p "THIS AGREEMENT made this [DATE], by and between My Home Inspector Pro (“INSPECT…" at bounding box center [338, 176] width 526 height 20
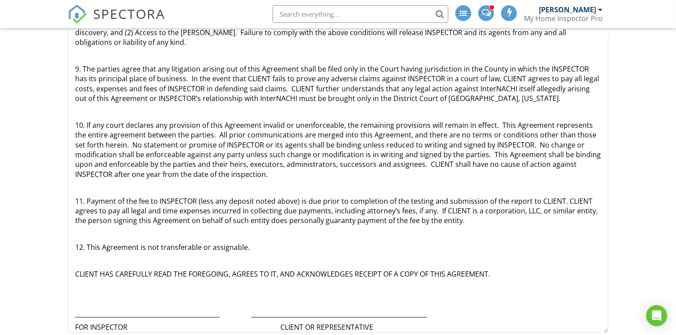
scroll to position [193, 0]
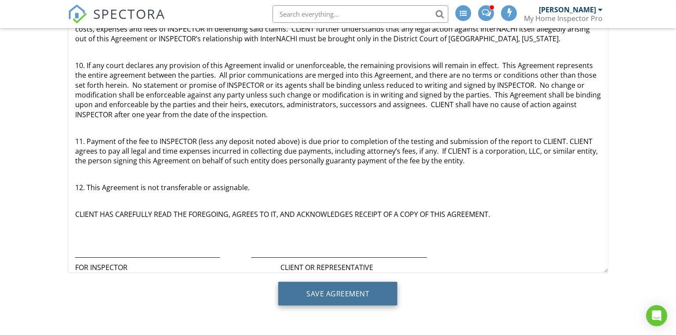
click at [358, 302] on input "Save Agreement" at bounding box center [337, 294] width 119 height 24
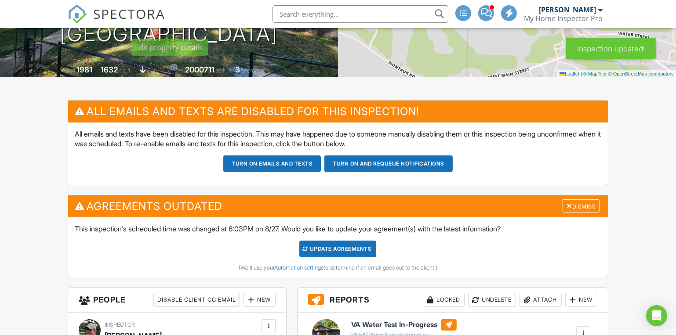
scroll to position [360, 0]
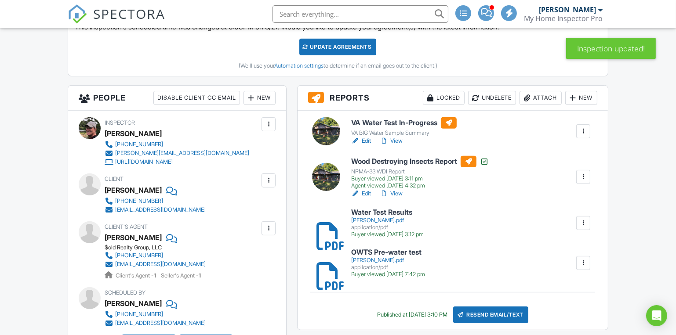
click at [585, 222] on div at bounding box center [583, 223] width 9 height 9
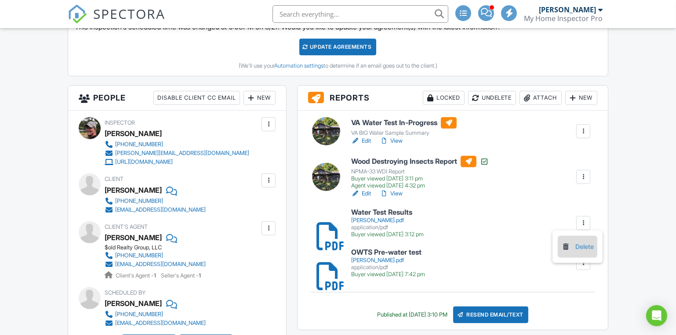
click at [577, 247] on link "Delete" at bounding box center [577, 247] width 33 height 10
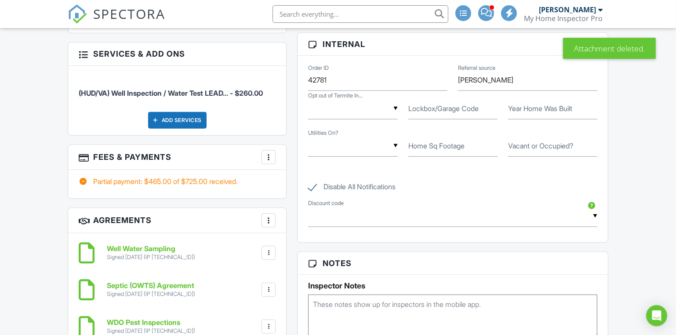
click at [269, 154] on div at bounding box center [268, 157] width 9 height 9
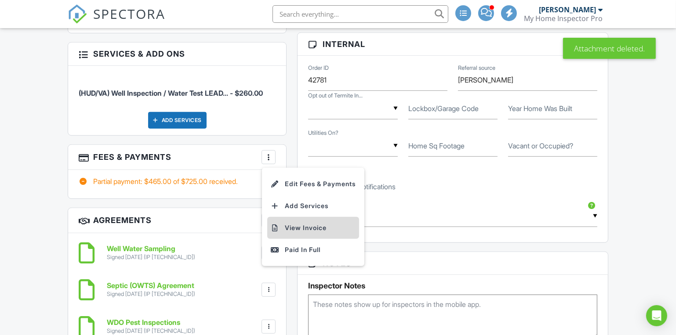
click at [312, 228] on li "View Invoice" at bounding box center [313, 228] width 92 height 22
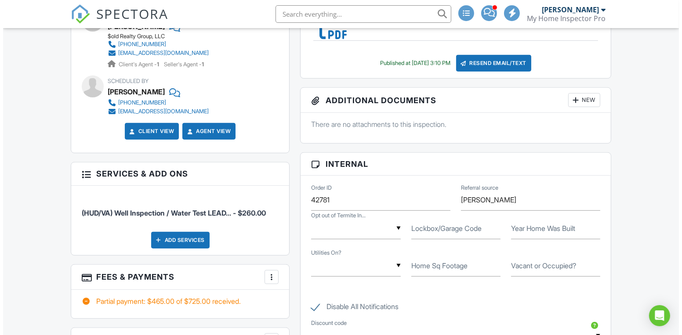
scroll to position [599, 0]
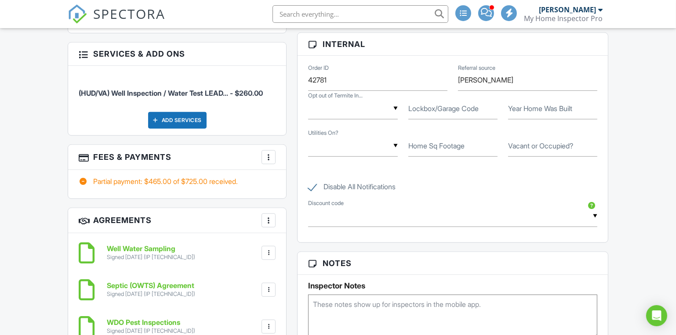
click at [270, 160] on div at bounding box center [268, 157] width 9 height 9
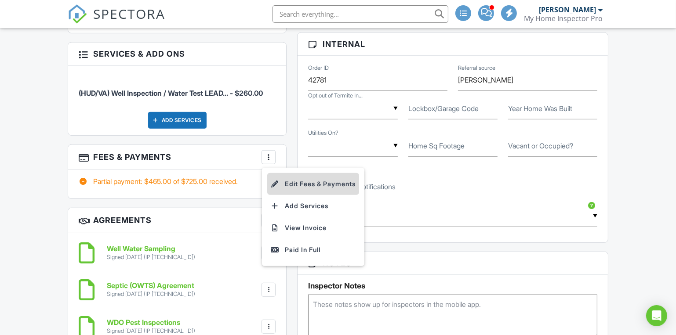
click at [300, 183] on li "Edit Fees & Payments" at bounding box center [313, 184] width 92 height 22
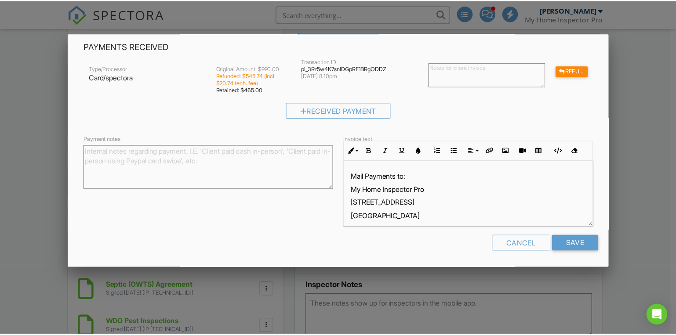
scroll to position [0, 0]
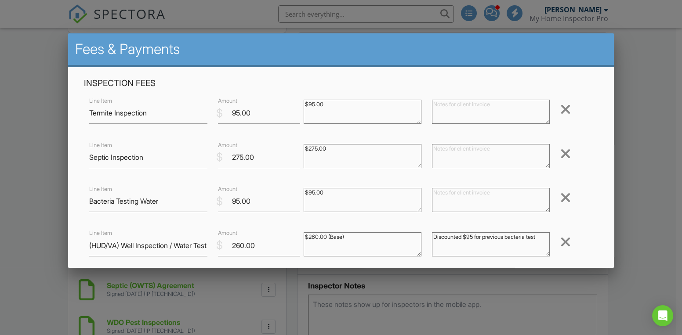
click at [644, 122] on div at bounding box center [341, 165] width 682 height 419
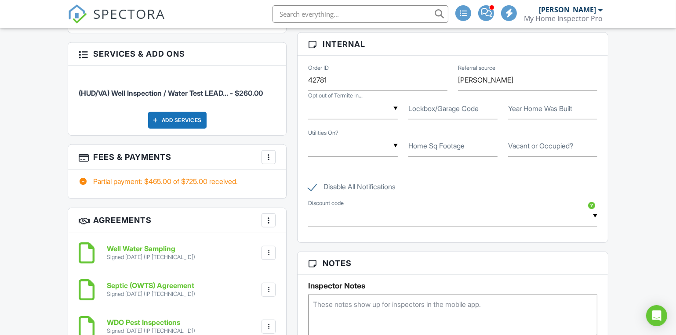
click at [269, 157] on div at bounding box center [268, 157] width 9 height 9
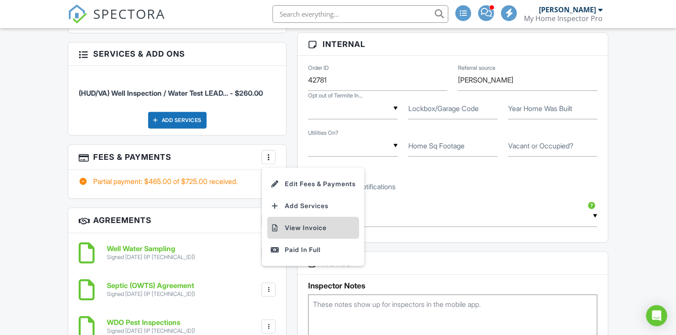
click at [301, 226] on li "View Invoice" at bounding box center [313, 228] width 92 height 22
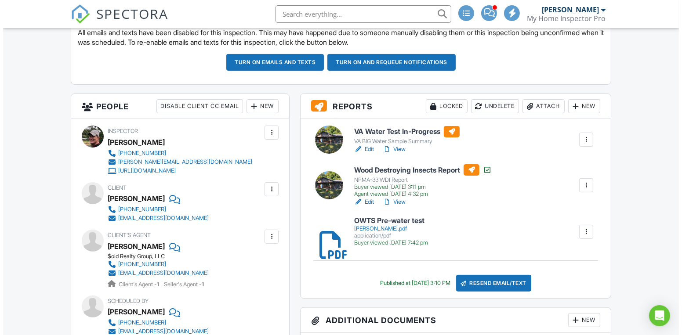
scroll to position [240, 0]
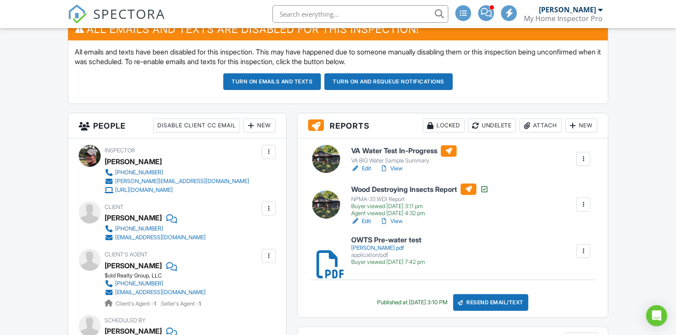
click at [538, 125] on div "Attach" at bounding box center [541, 126] width 42 height 14
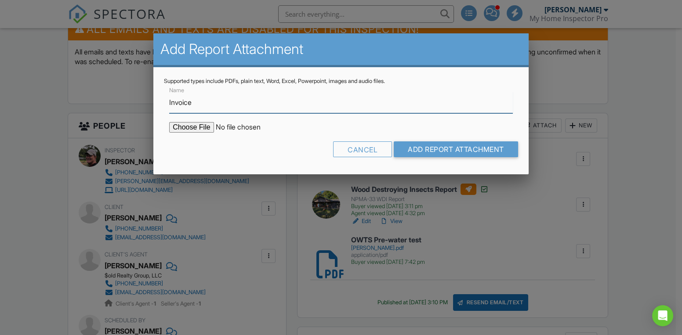
type input "Invoice"
click at [199, 127] on input "file" at bounding box center [243, 127] width 149 height 11
type input "C:\fakepath\Invoice - 08_28_2025 12_00 pm - 348 Holt Spring Rd.pdf"
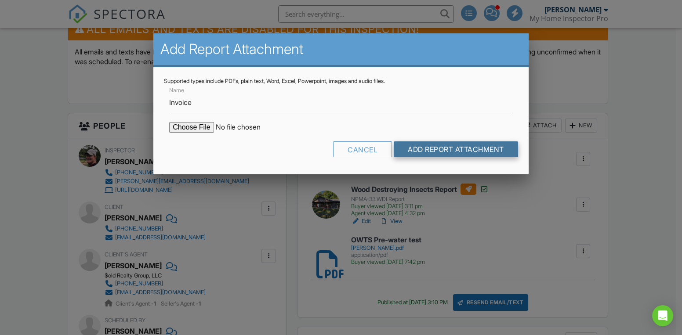
click at [444, 147] on input "Add Report Attachment" at bounding box center [456, 150] width 124 height 16
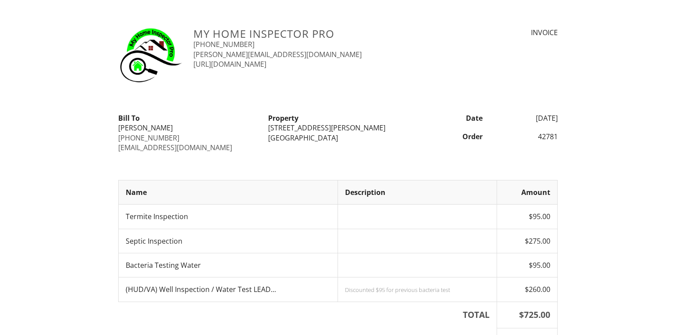
click at [72, 182] on div "My Home Inspector Pro [PHONE_NUMBER] [PERSON_NAME][EMAIL_ADDRESS][DOMAIN_NAME] …" at bounding box center [338, 268] width 676 height 481
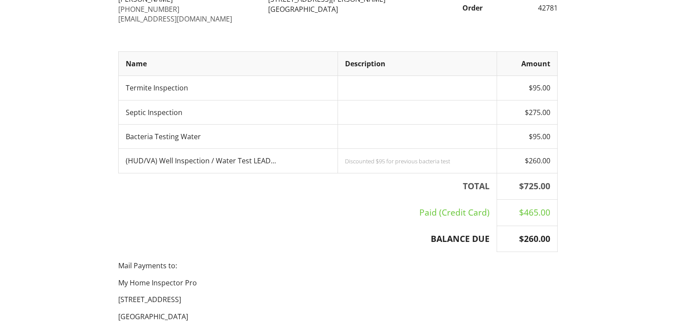
scroll to position [181, 0]
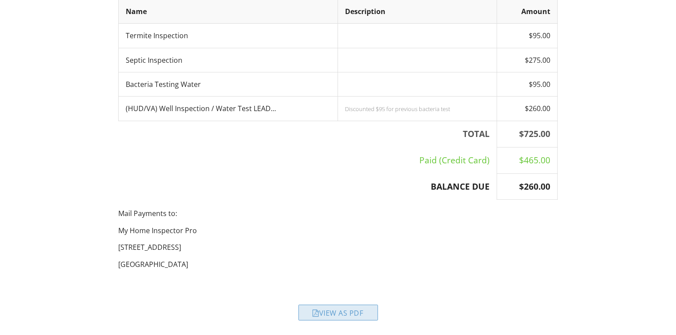
click at [338, 316] on div "View as PDF" at bounding box center [338, 313] width 80 height 16
